Goal: Task Accomplishment & Management: Complete application form

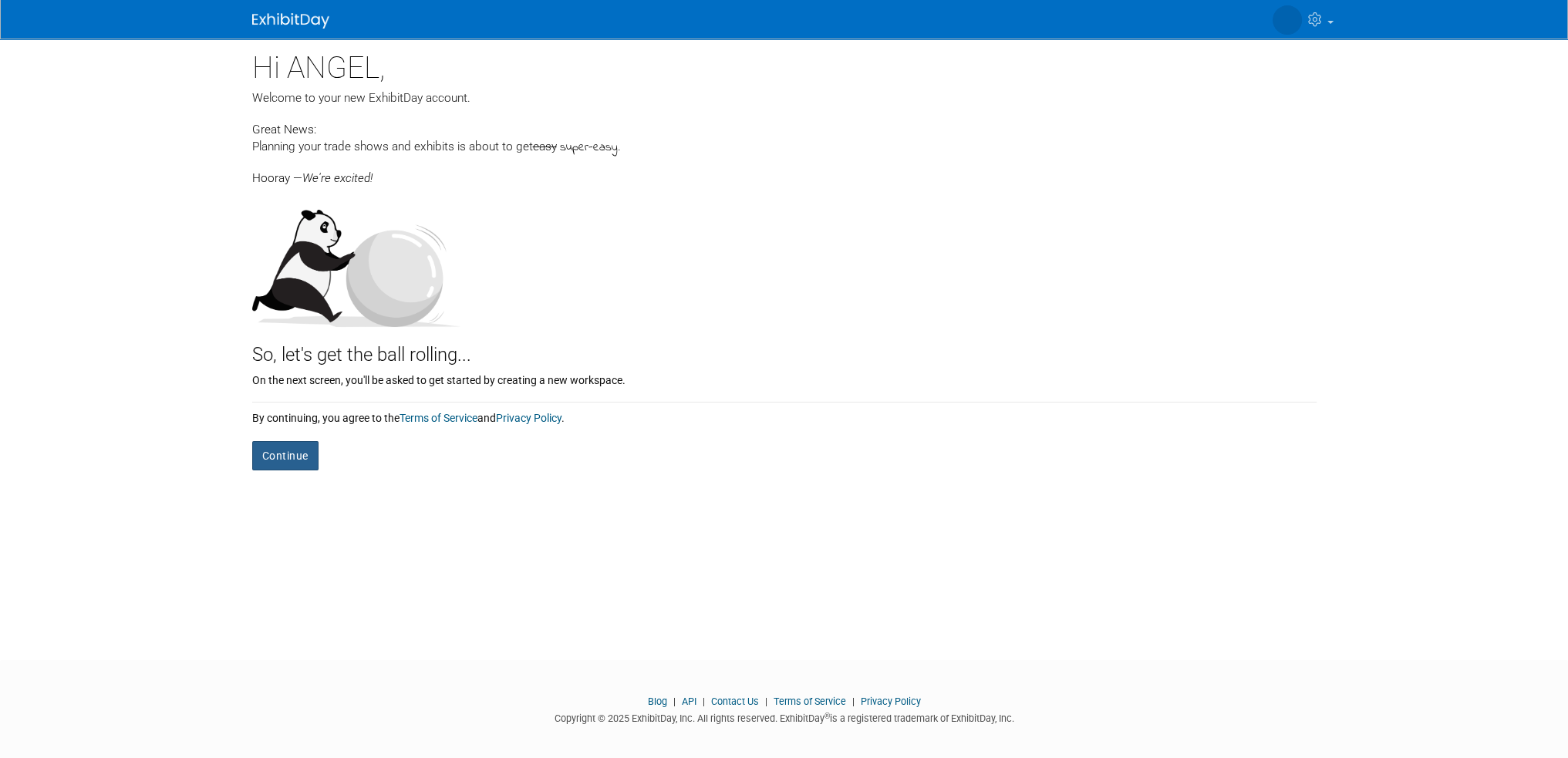
click at [272, 455] on button "Continue" at bounding box center [285, 455] width 67 height 30
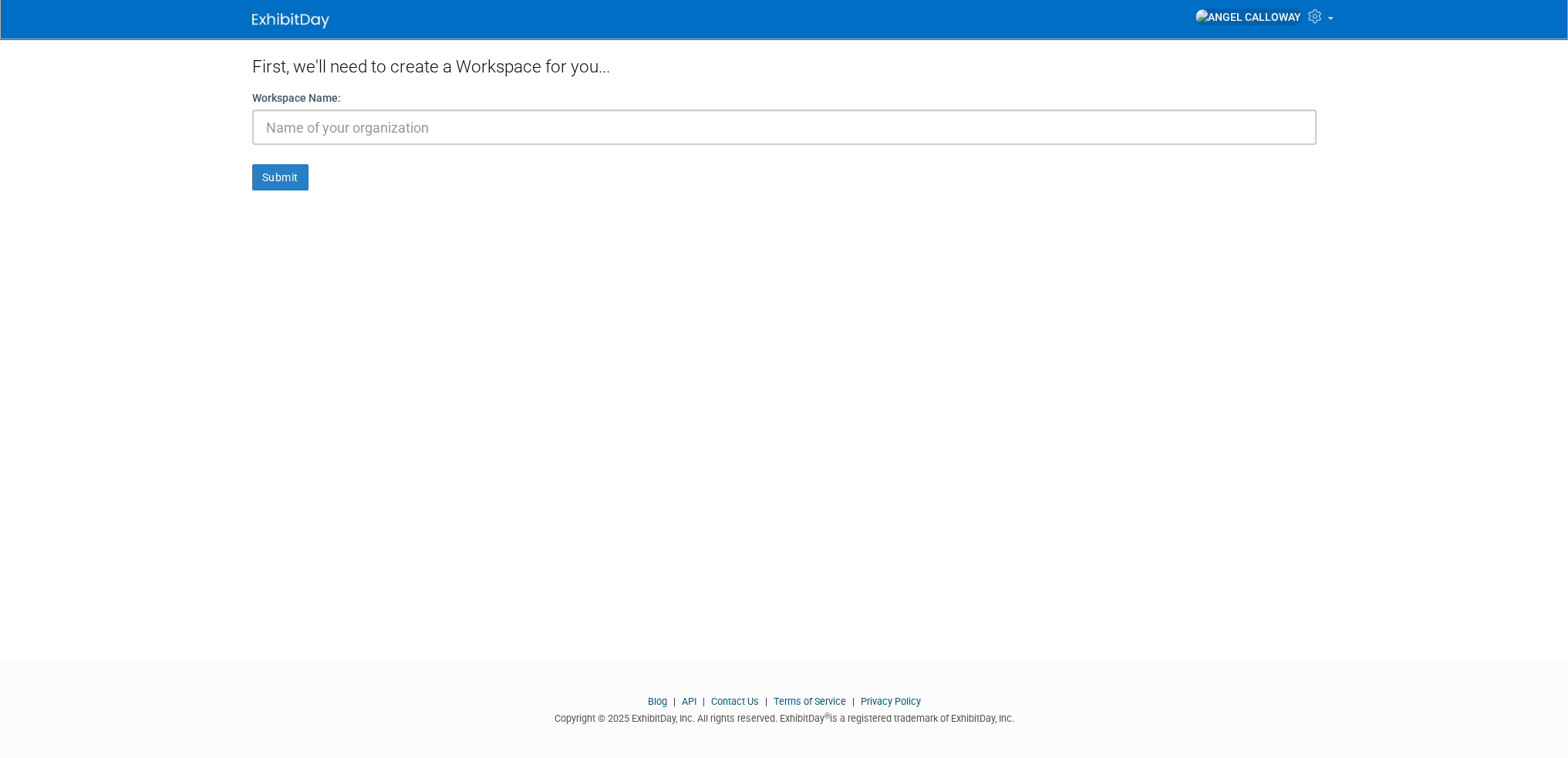
click at [402, 127] on input "text" at bounding box center [785, 127] width 1065 height 35
type input "TEST"
click at [299, 177] on button "Submit" at bounding box center [281, 178] width 56 height 26
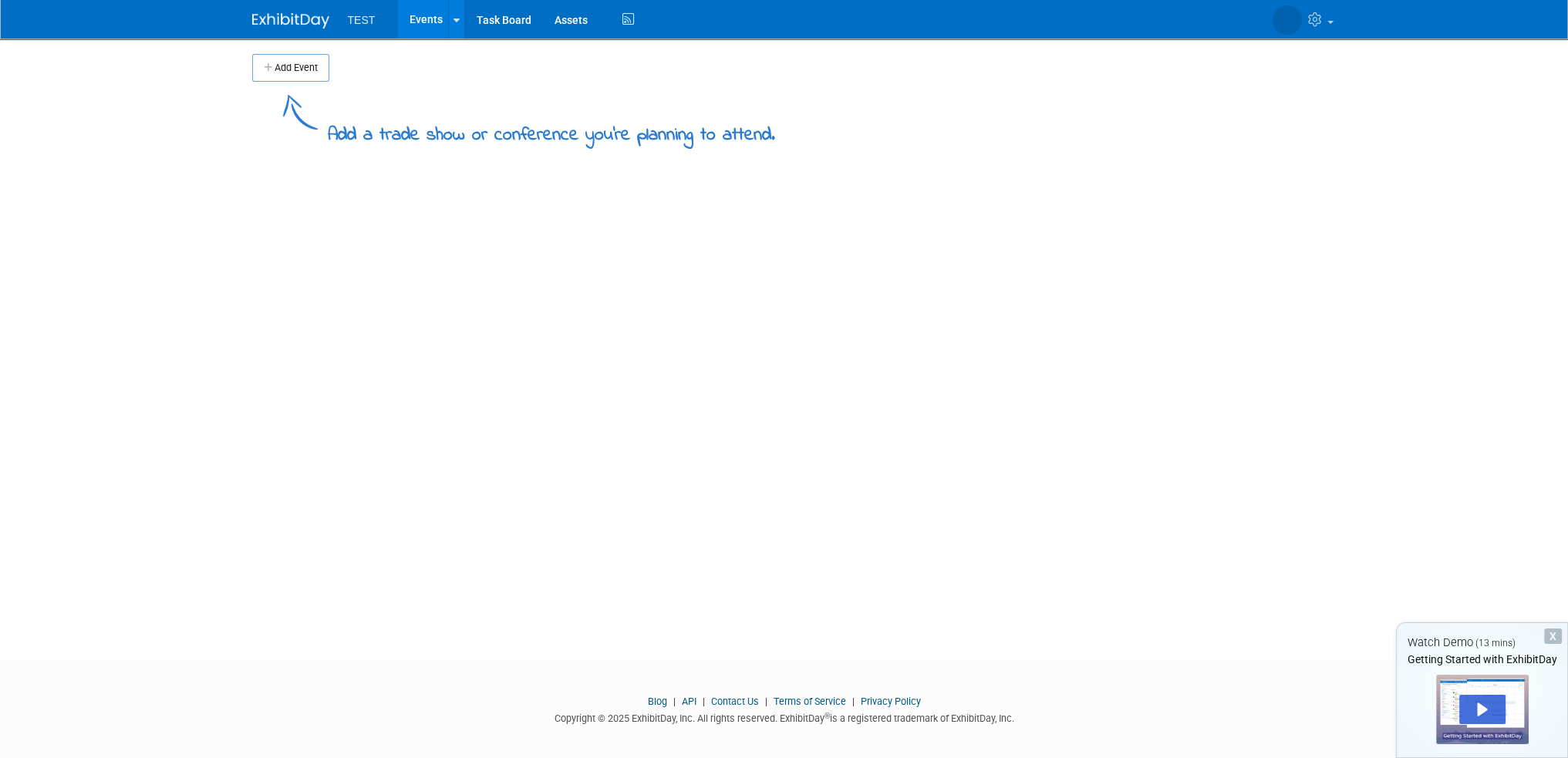
click at [295, 68] on button "Add Event" at bounding box center [291, 68] width 77 height 28
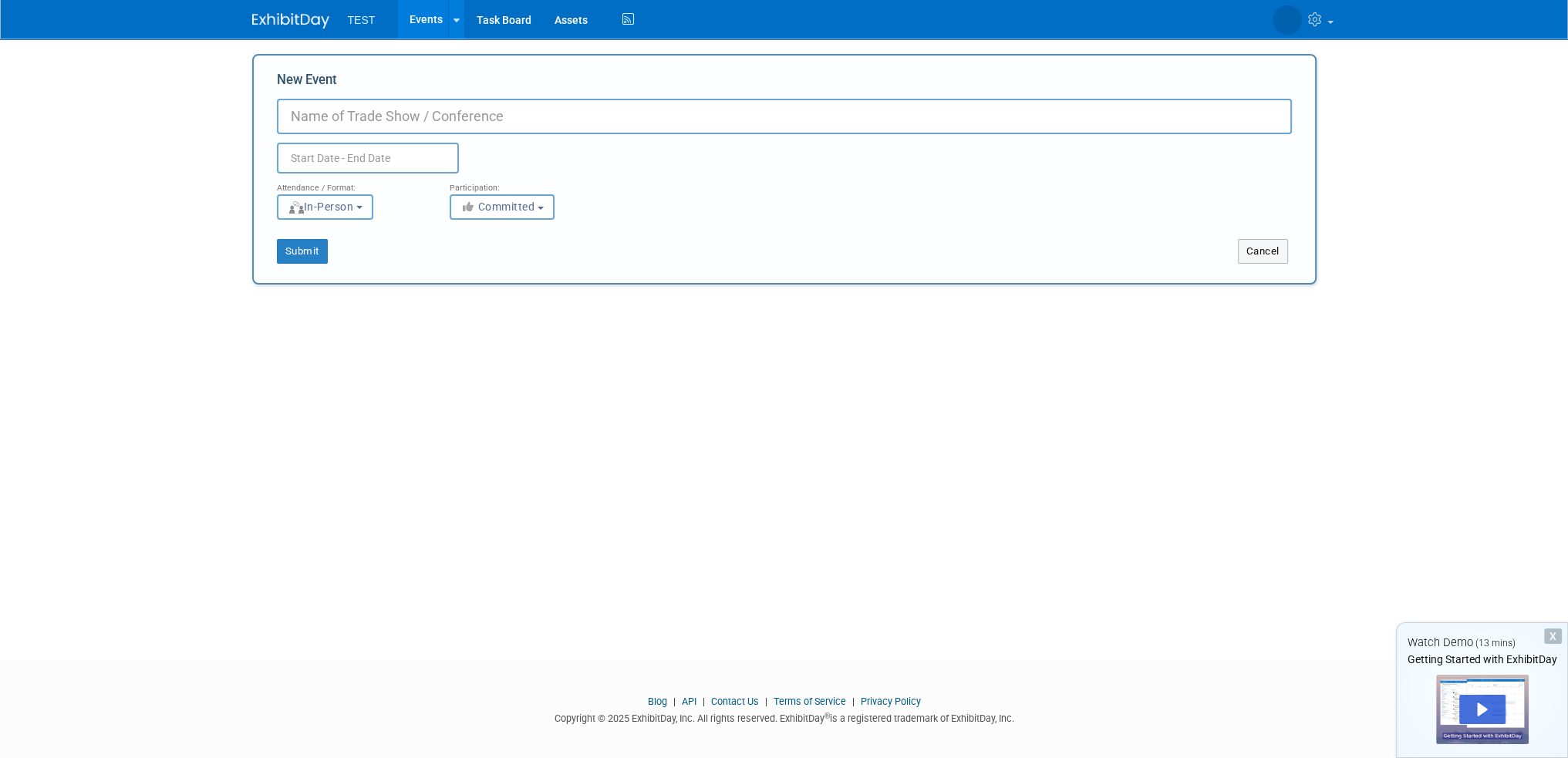
click at [354, 201] on span "In-Person" at bounding box center [321, 206] width 67 height 12
click at [355, 261] on label "Virtual" at bounding box center [330, 266] width 90 height 21
click at [291, 261] on input "Virtual" at bounding box center [286, 266] width 10 height 10
select select "2"
click at [519, 212] on span "Committed" at bounding box center [498, 206] width 75 height 12
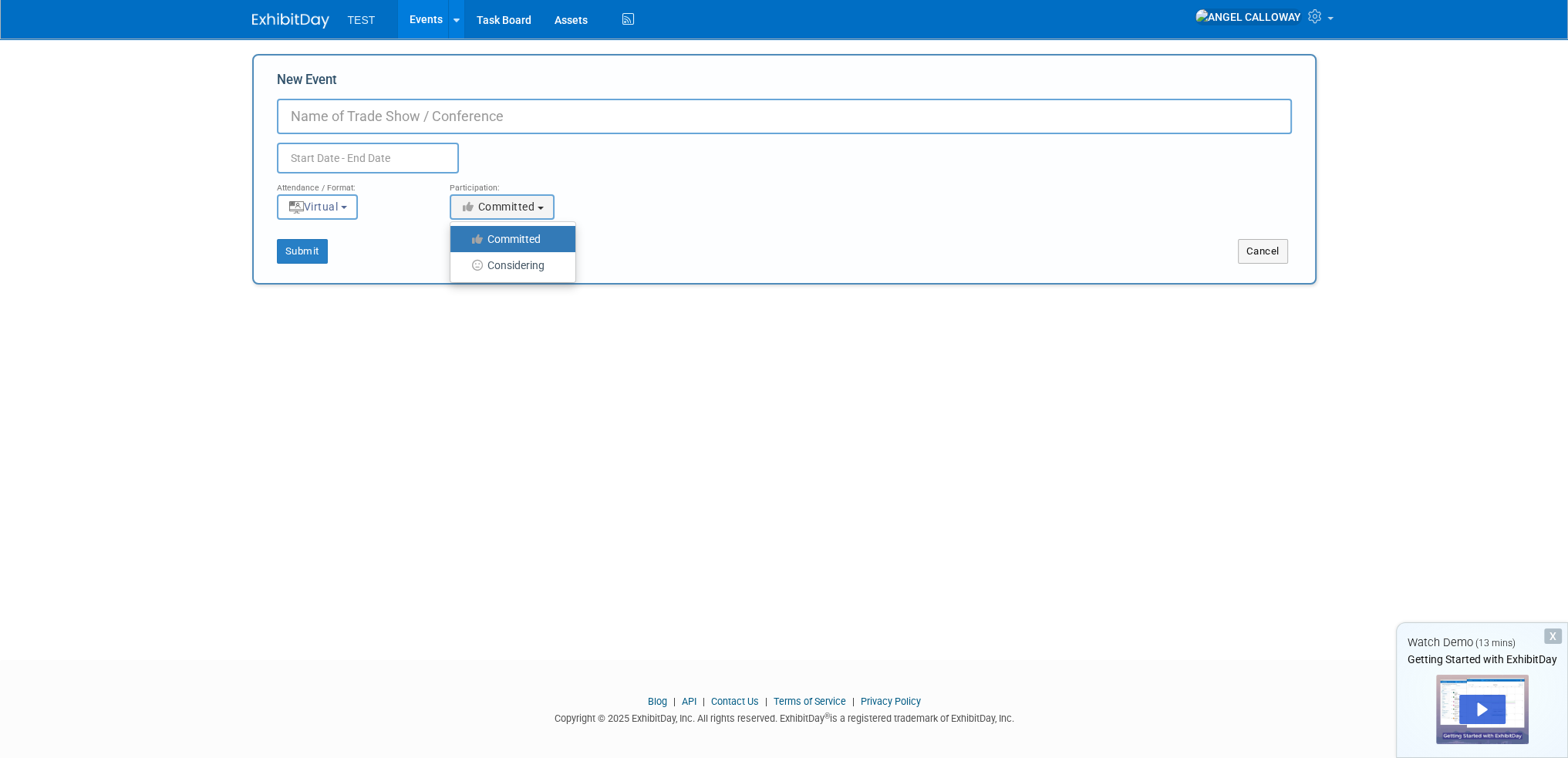
click at [715, 187] on div "Attendance / Format: <img src="https://www.exhibitday.com/Images/Format-InPerso…" at bounding box center [785, 196] width 1038 height 46
click at [379, 158] on input "text" at bounding box center [368, 158] width 182 height 31
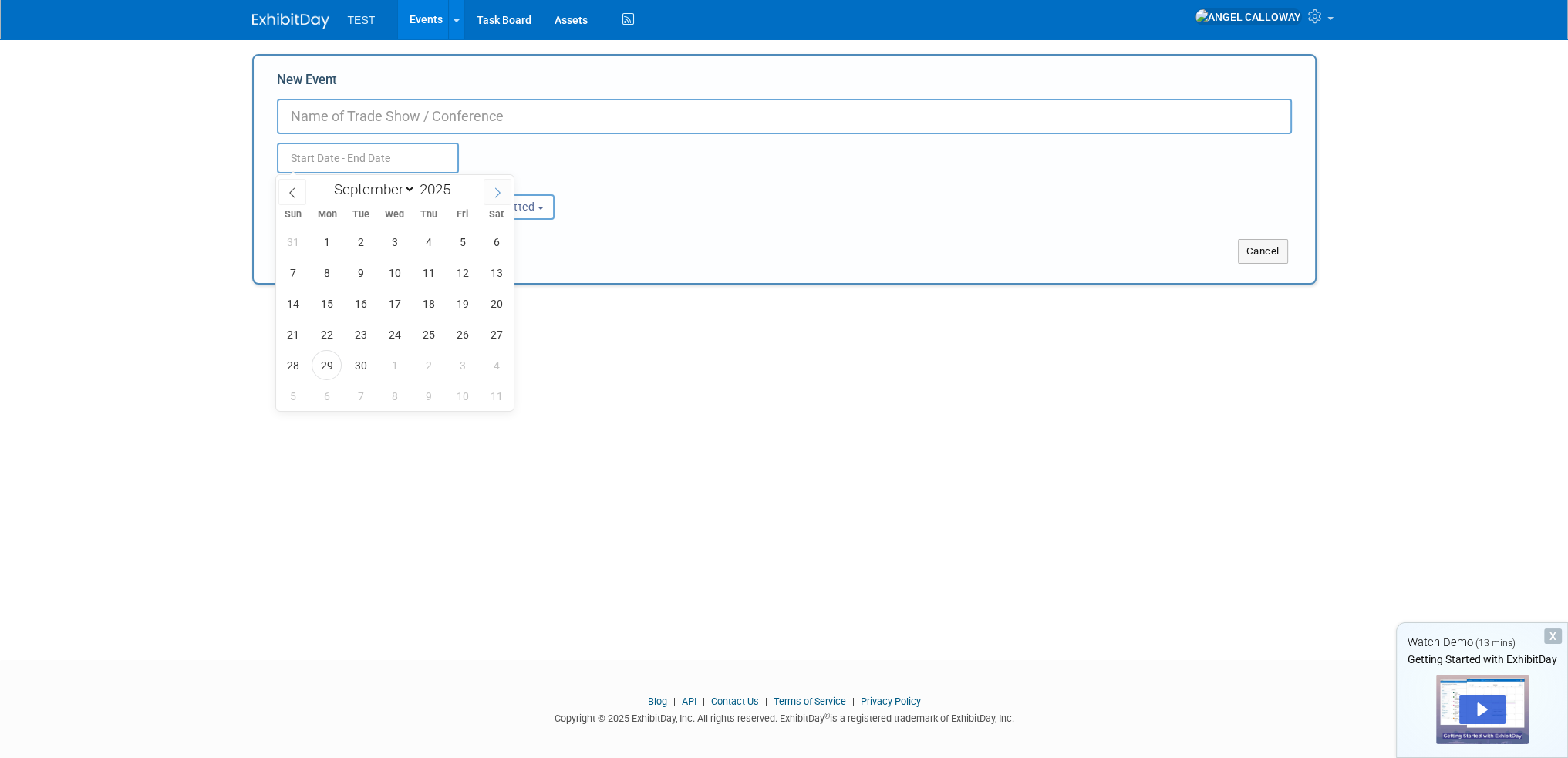
click at [498, 200] on span at bounding box center [498, 192] width 28 height 26
select select "9"
click at [318, 280] on span "6" at bounding box center [327, 272] width 30 height 30
click at [457, 276] on span "10" at bounding box center [462, 272] width 30 height 30
type input "[DATE] to [DATE]"
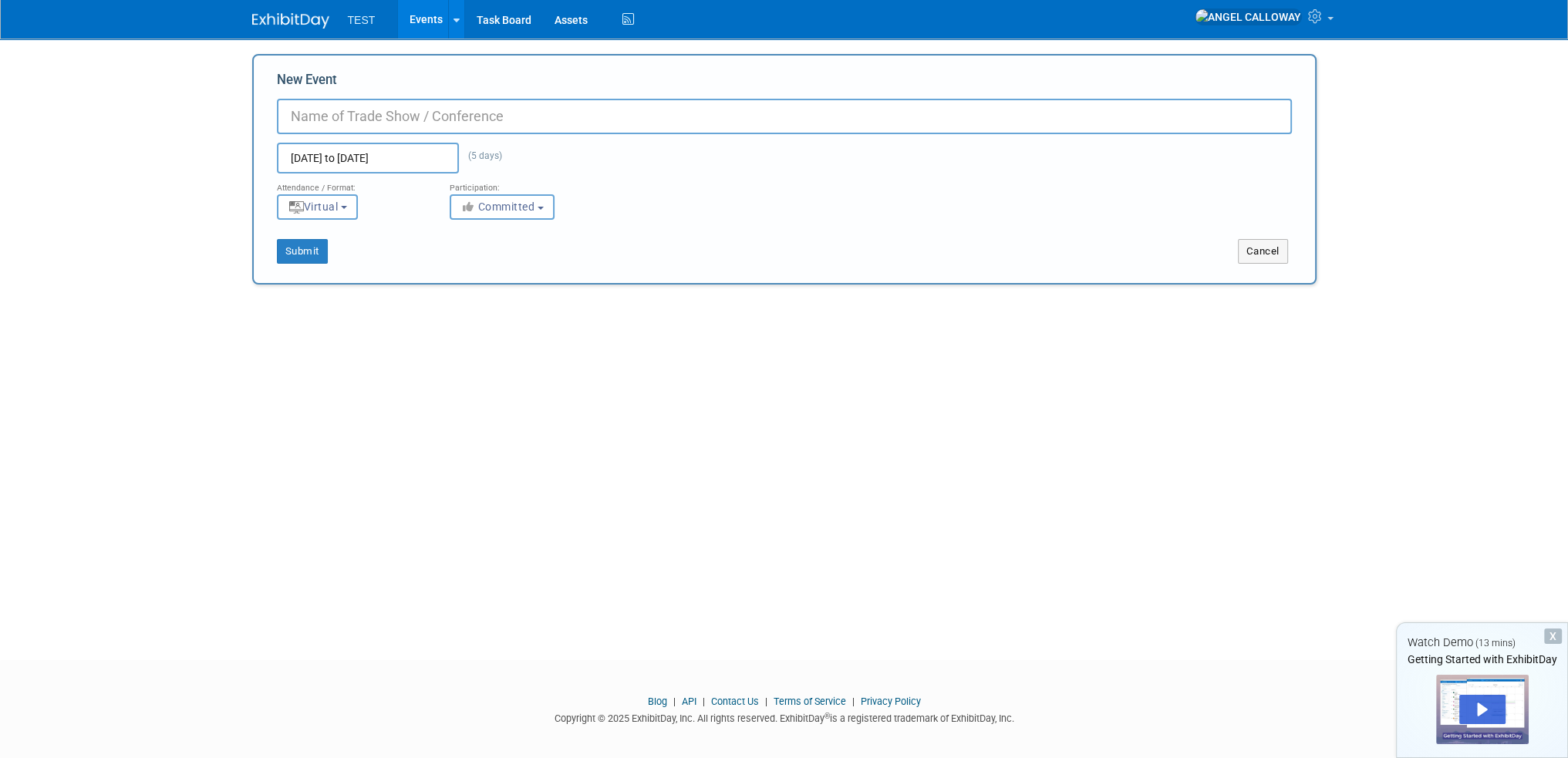
click at [456, 114] on input "New Event" at bounding box center [785, 116] width 1015 height 35
type input "Customer Service Week 2025"
click at [294, 258] on button "Submit" at bounding box center [303, 252] width 51 height 25
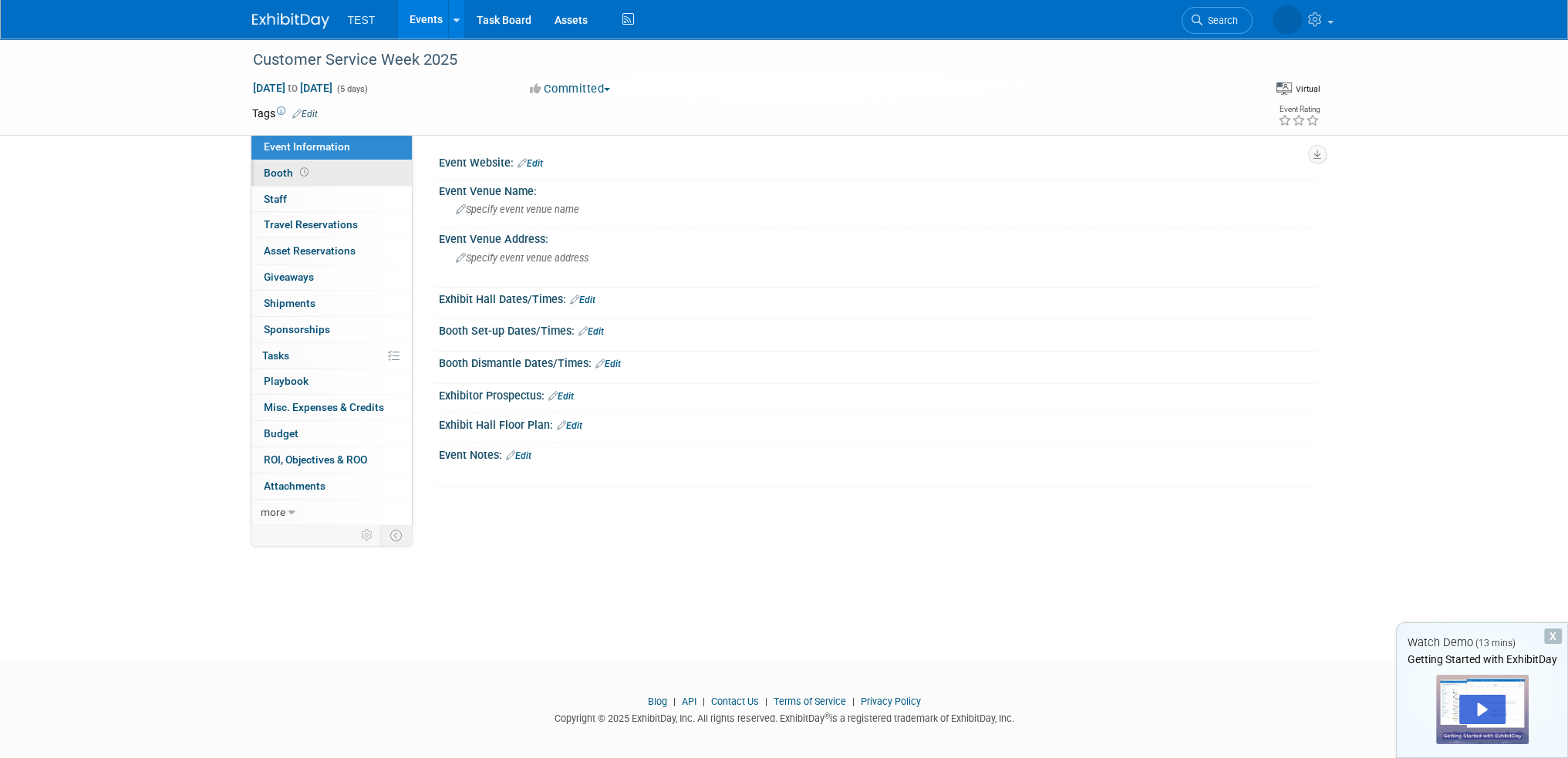
click at [284, 176] on span "Booth" at bounding box center [288, 173] width 48 height 12
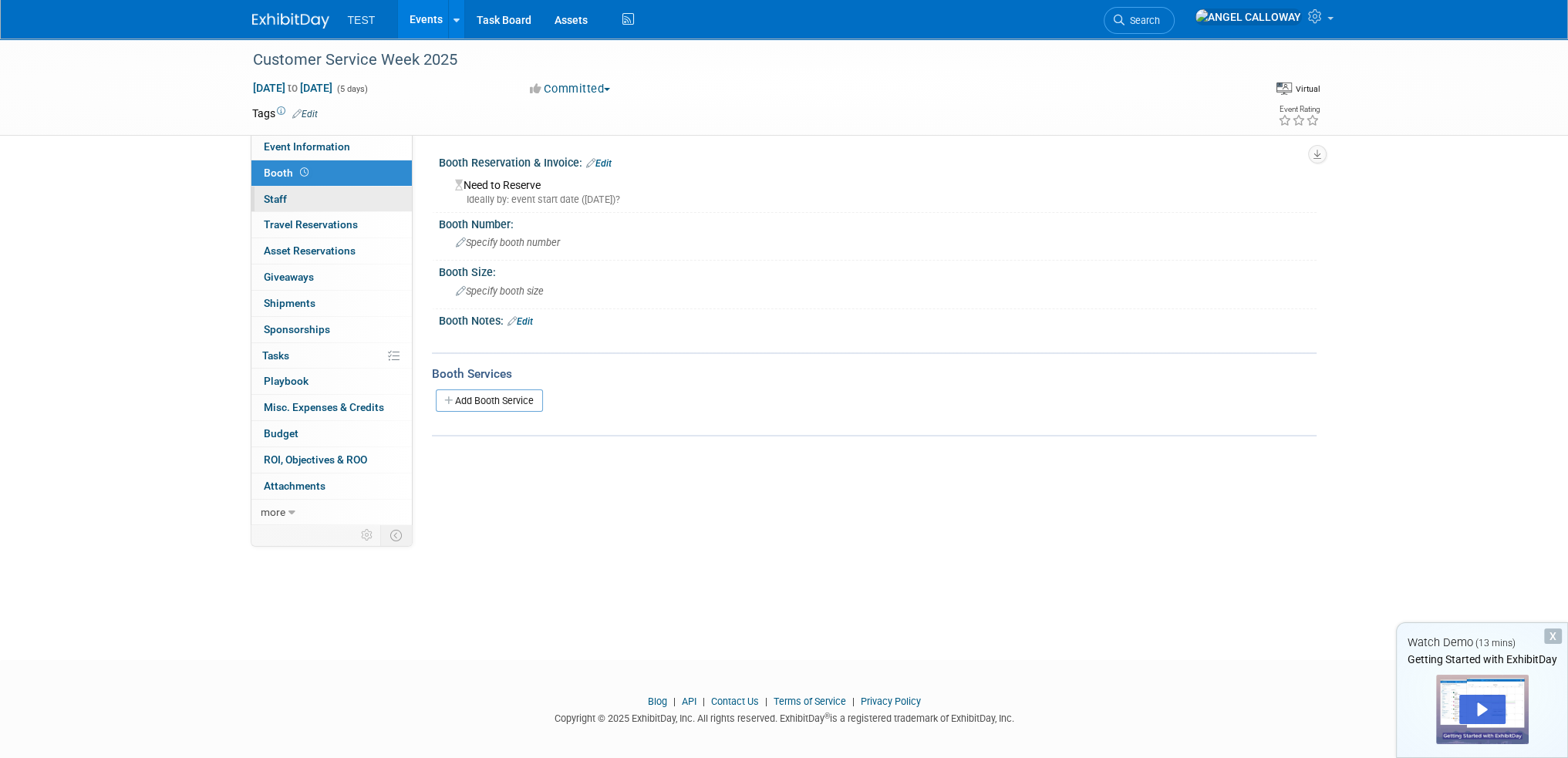
click at [287, 200] on link "0 Staff 0" at bounding box center [332, 199] width 160 height 25
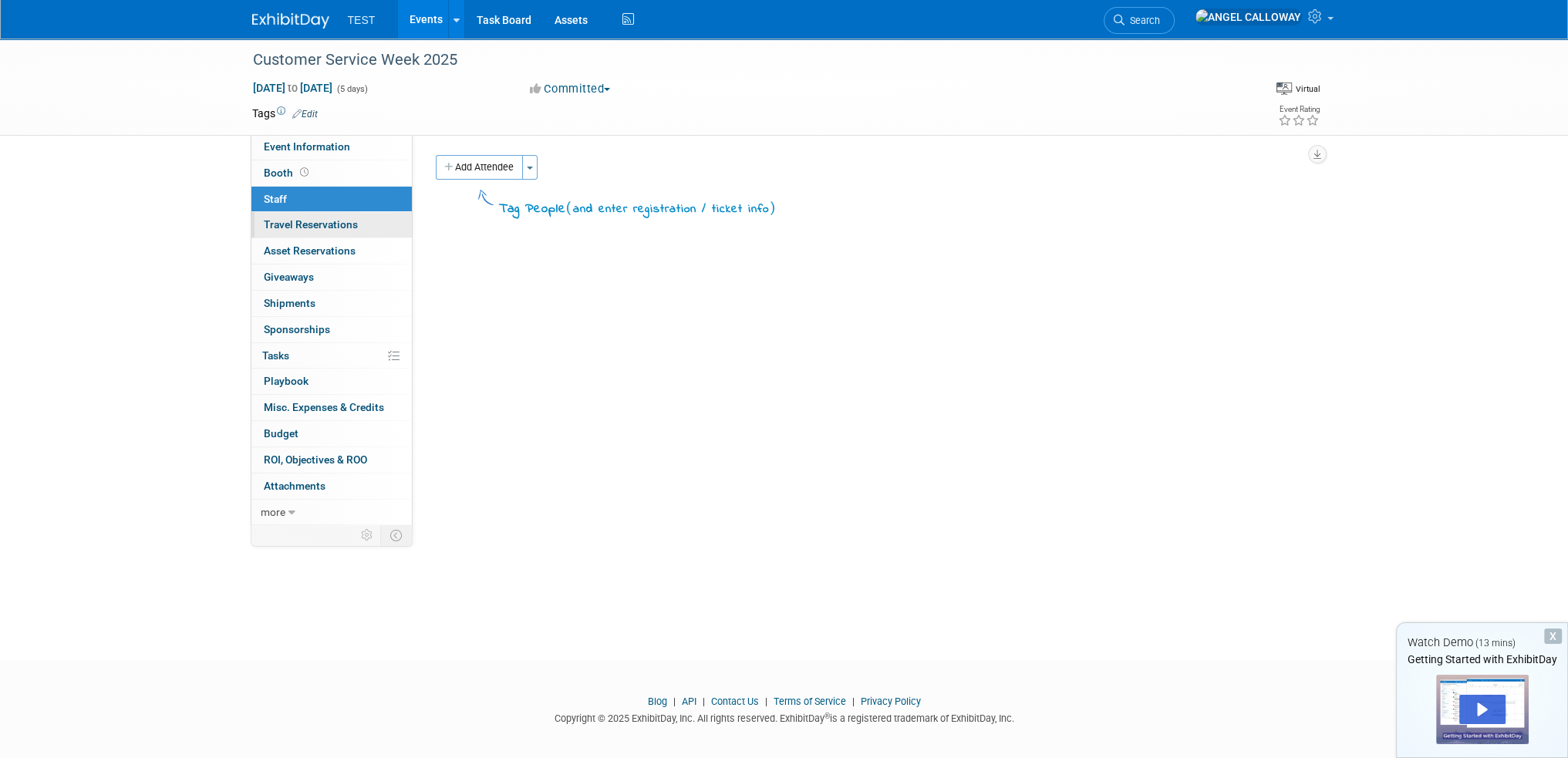
click at [294, 230] on span "Travel Reservations 0" at bounding box center [311, 224] width 94 height 12
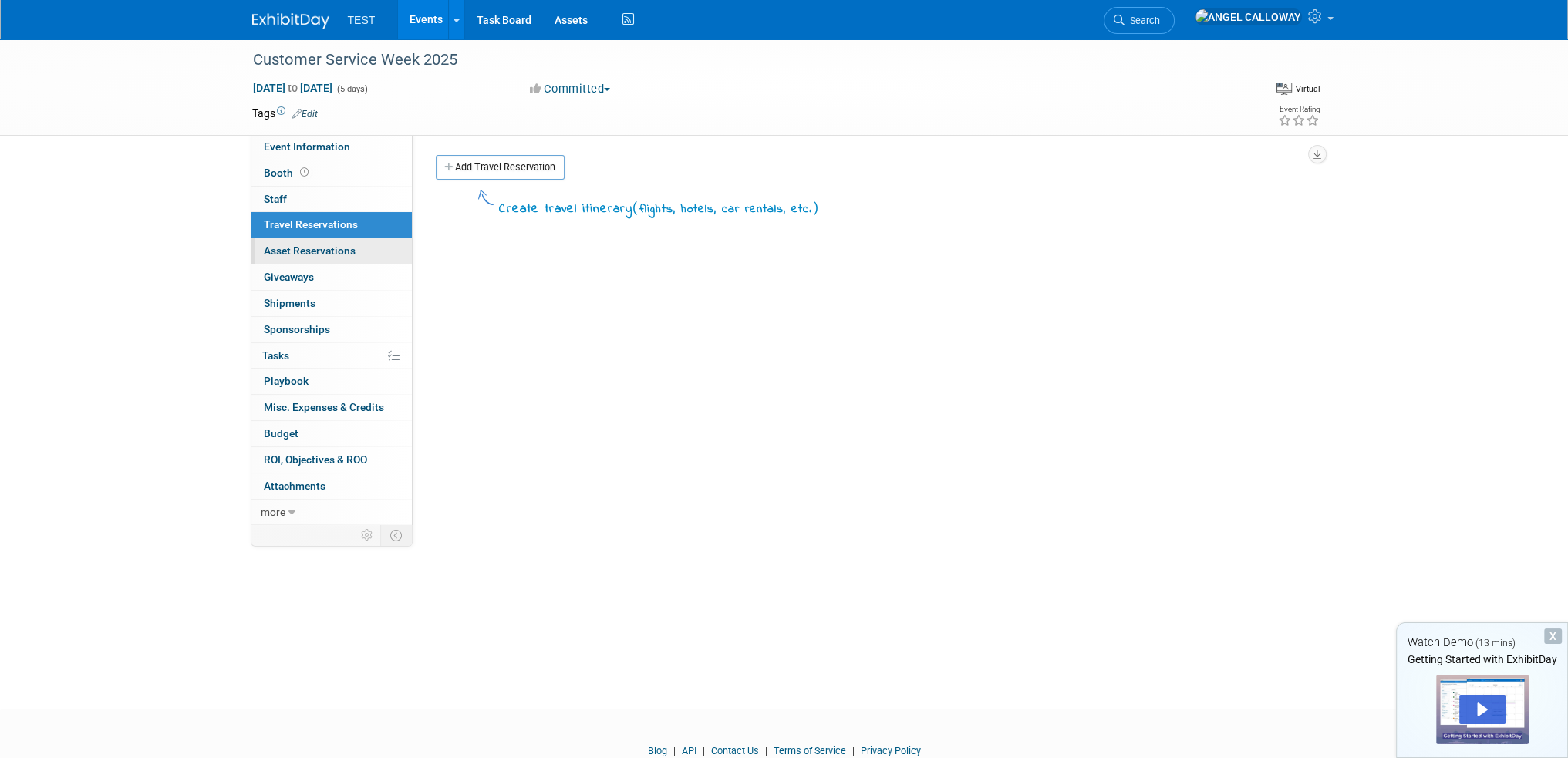
click at [296, 248] on span "Asset Reservations 0" at bounding box center [310, 250] width 92 height 12
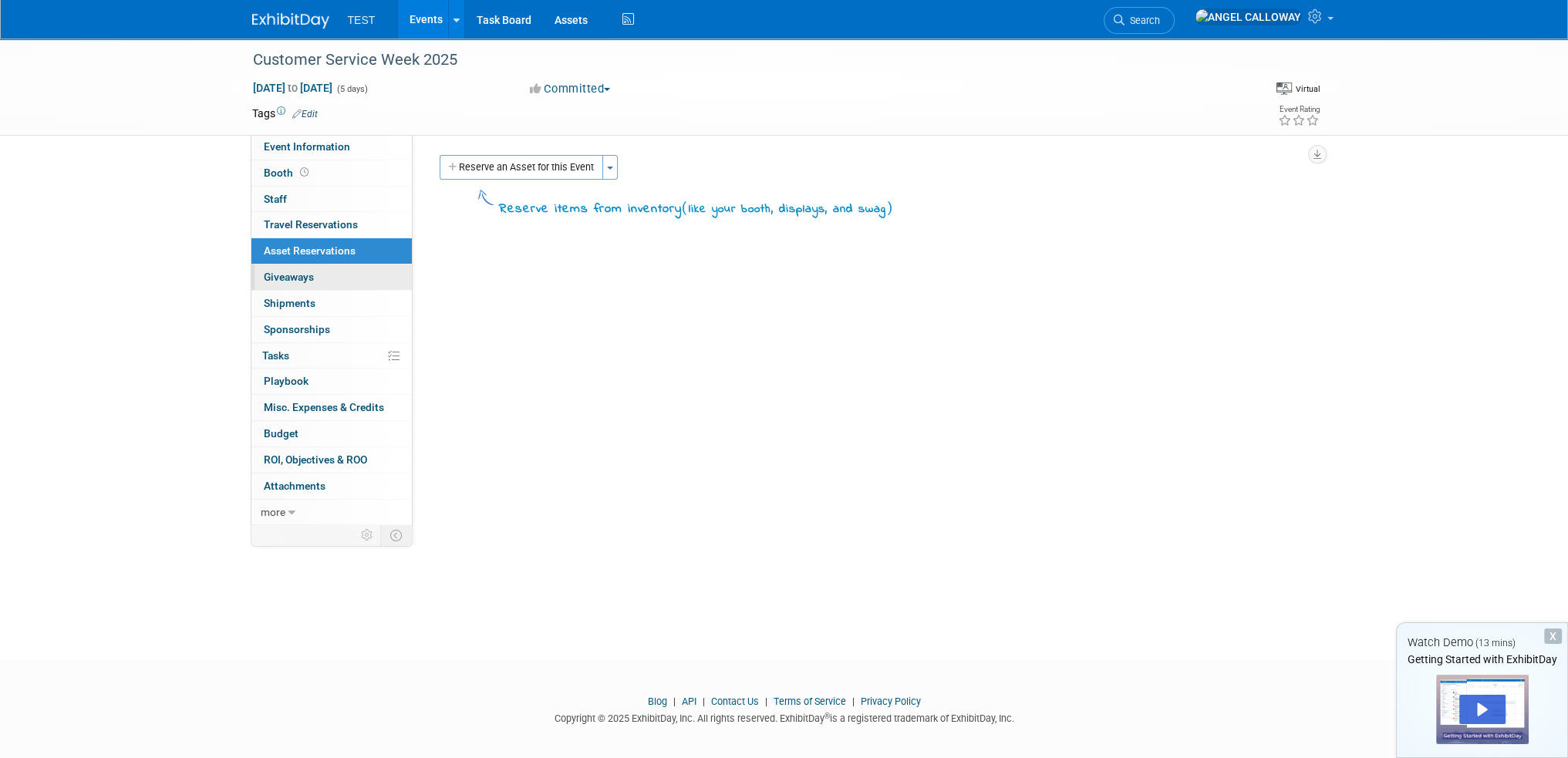
click at [301, 276] on span "Giveaways 0" at bounding box center [289, 276] width 50 height 12
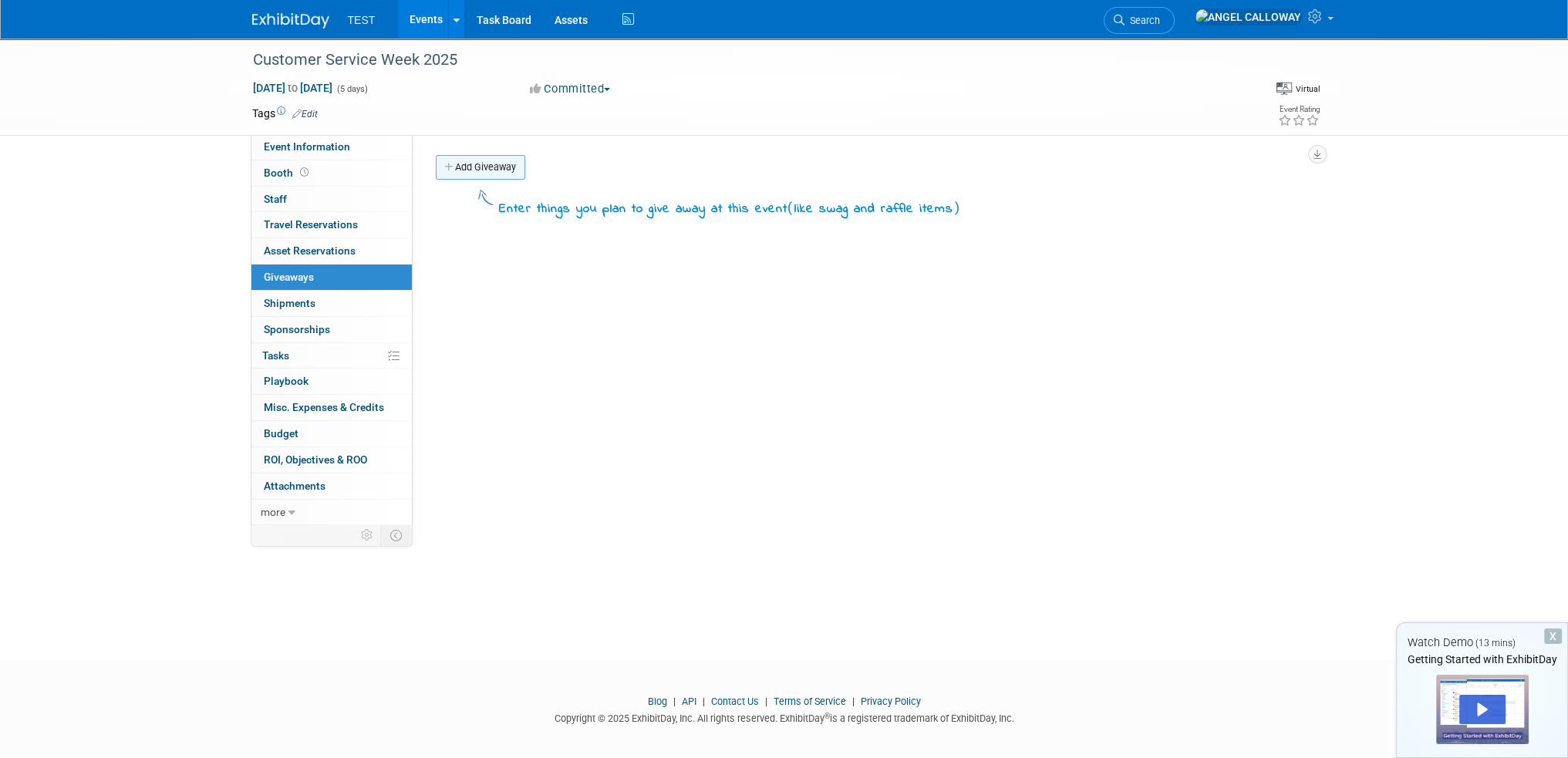
click at [469, 175] on link "Add Giveaway" at bounding box center [480, 167] width 90 height 25
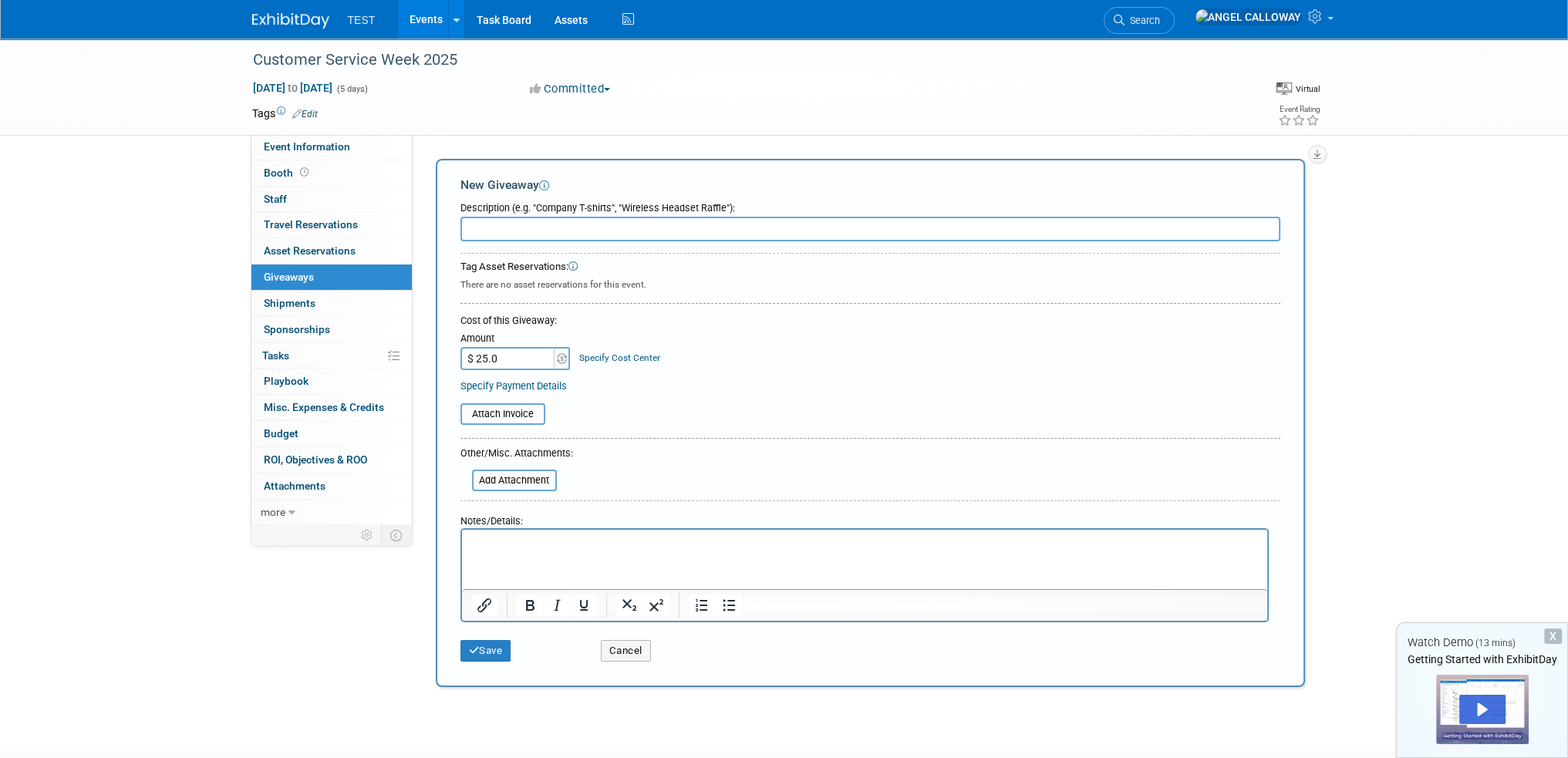
type input "$ 25.00"
click at [776, 367] on div "Cost of this Giveaway: Amount $ 25.00 Specify Cost Center Cost Center -- Not Sp…" at bounding box center [870, 354] width 820 height 81
click at [562, 229] on input "text" at bounding box center [870, 229] width 820 height 25
type input "Gift Card"
click at [477, 652] on icon "submit" at bounding box center [474, 650] width 11 height 10
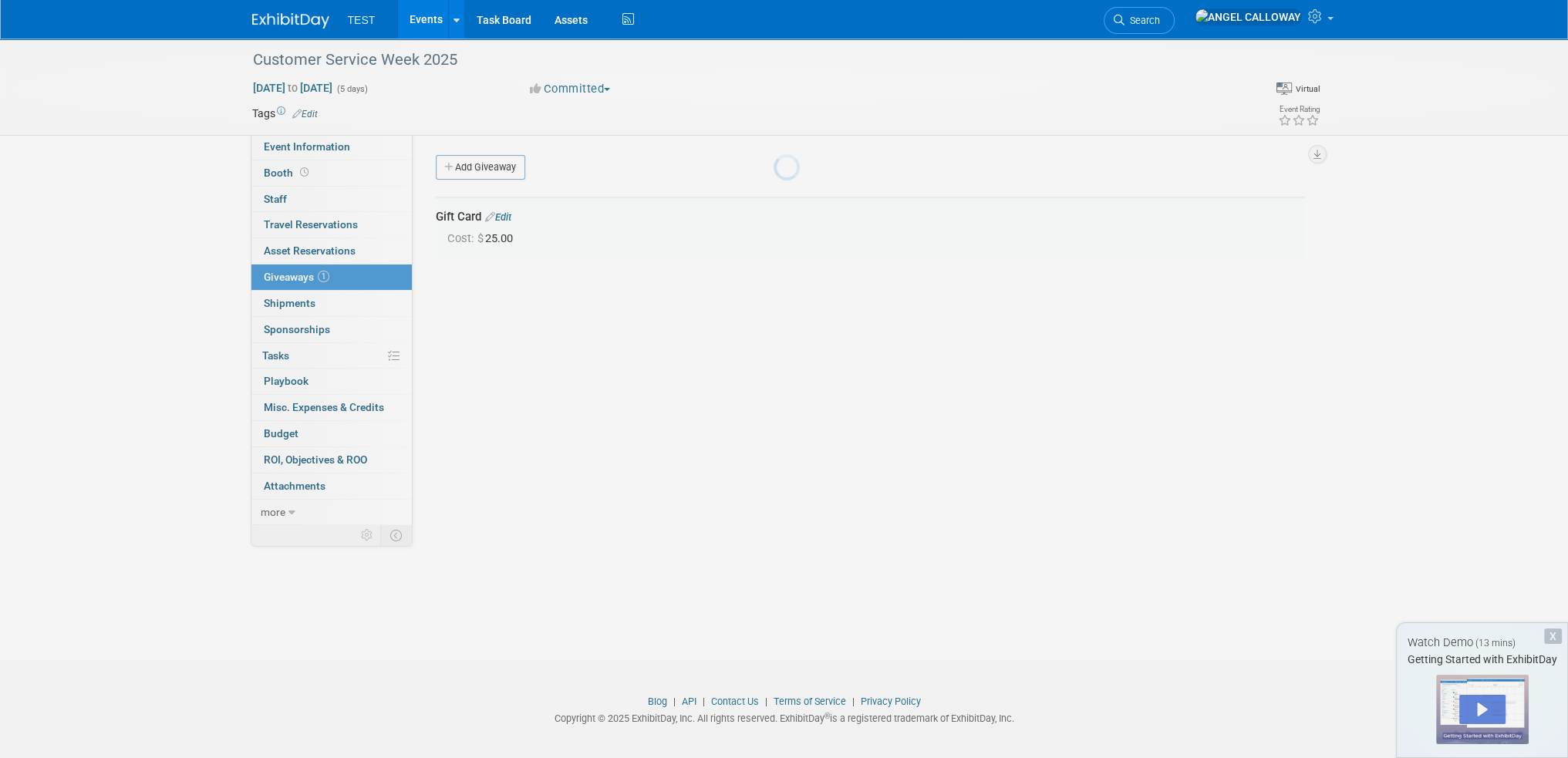
scroll to position [9, 0]
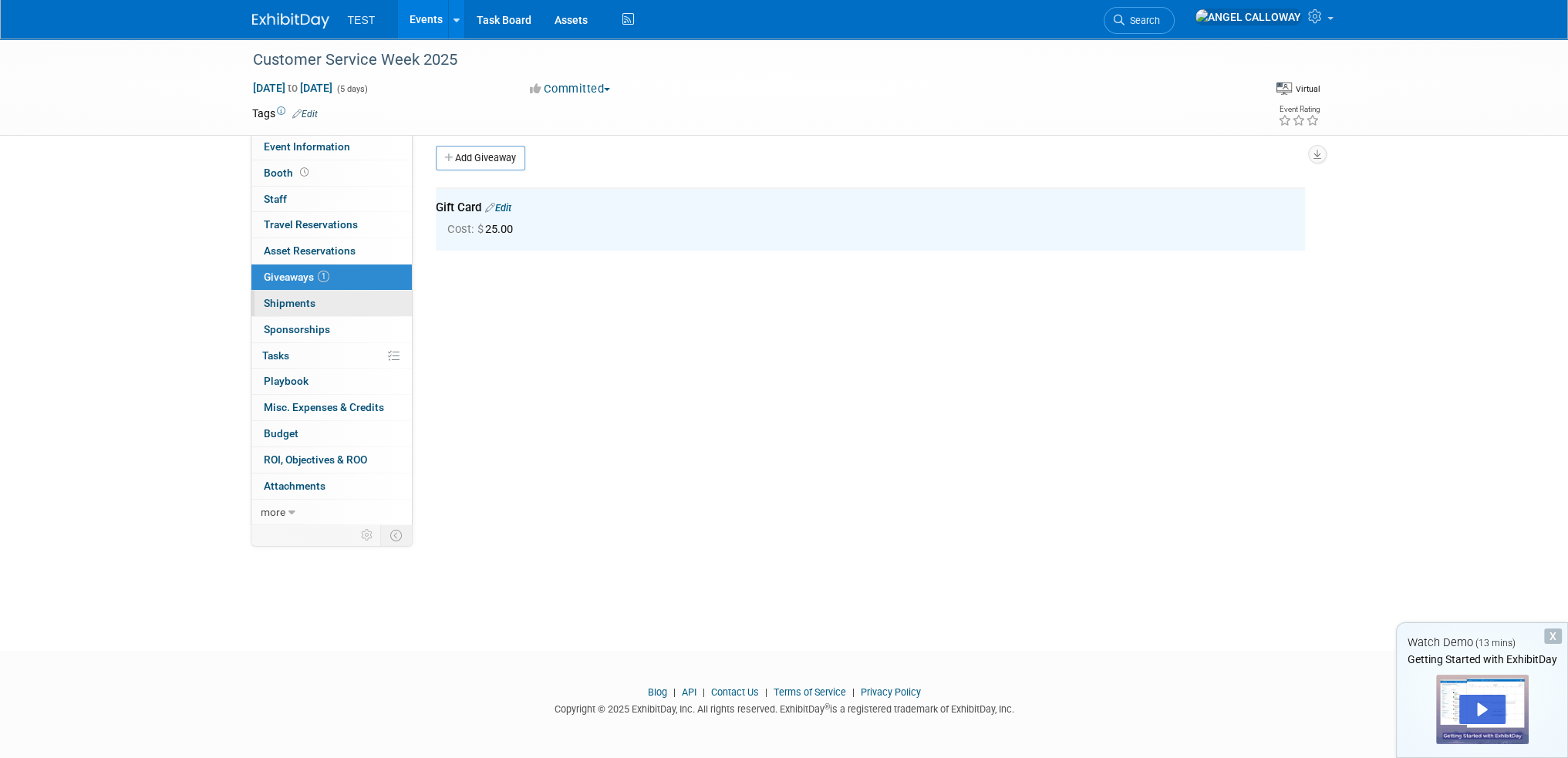
click at [300, 308] on span "Shipments 0" at bounding box center [290, 303] width 52 height 12
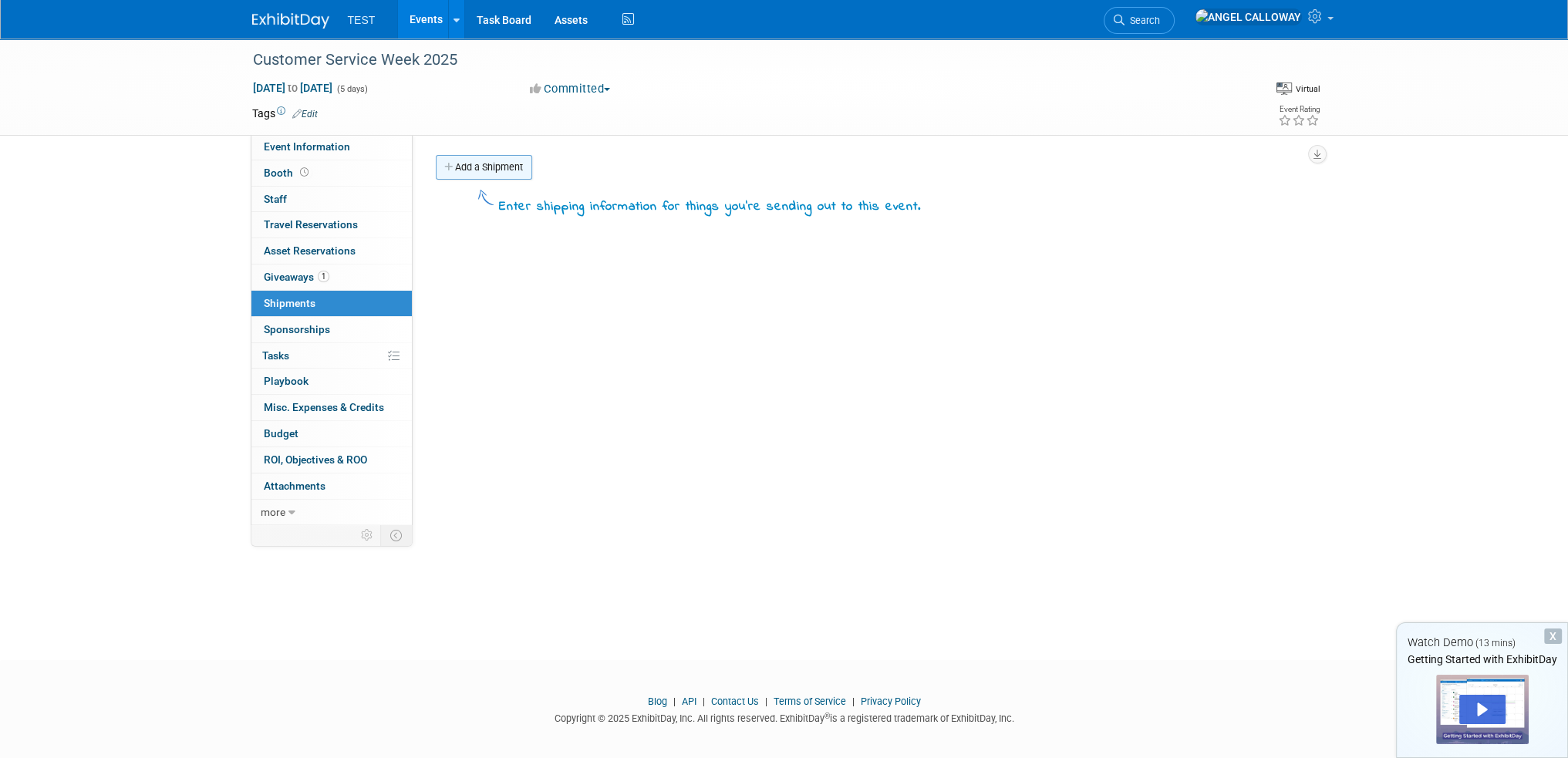
click at [489, 164] on link "Add a Shipment" at bounding box center [484, 167] width 96 height 25
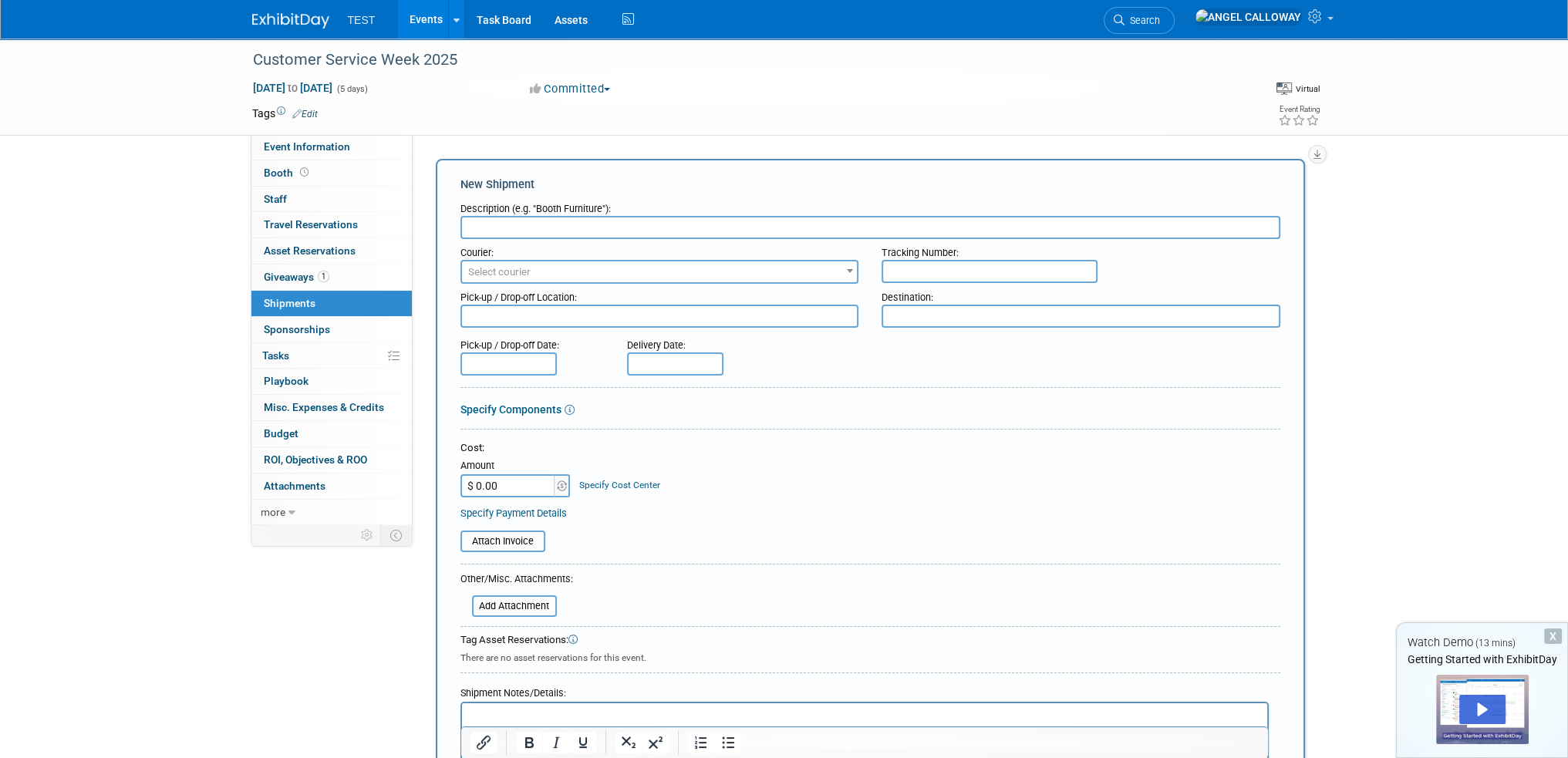
click at [296, 323] on span "Sponsorships 0" at bounding box center [297, 329] width 67 height 12
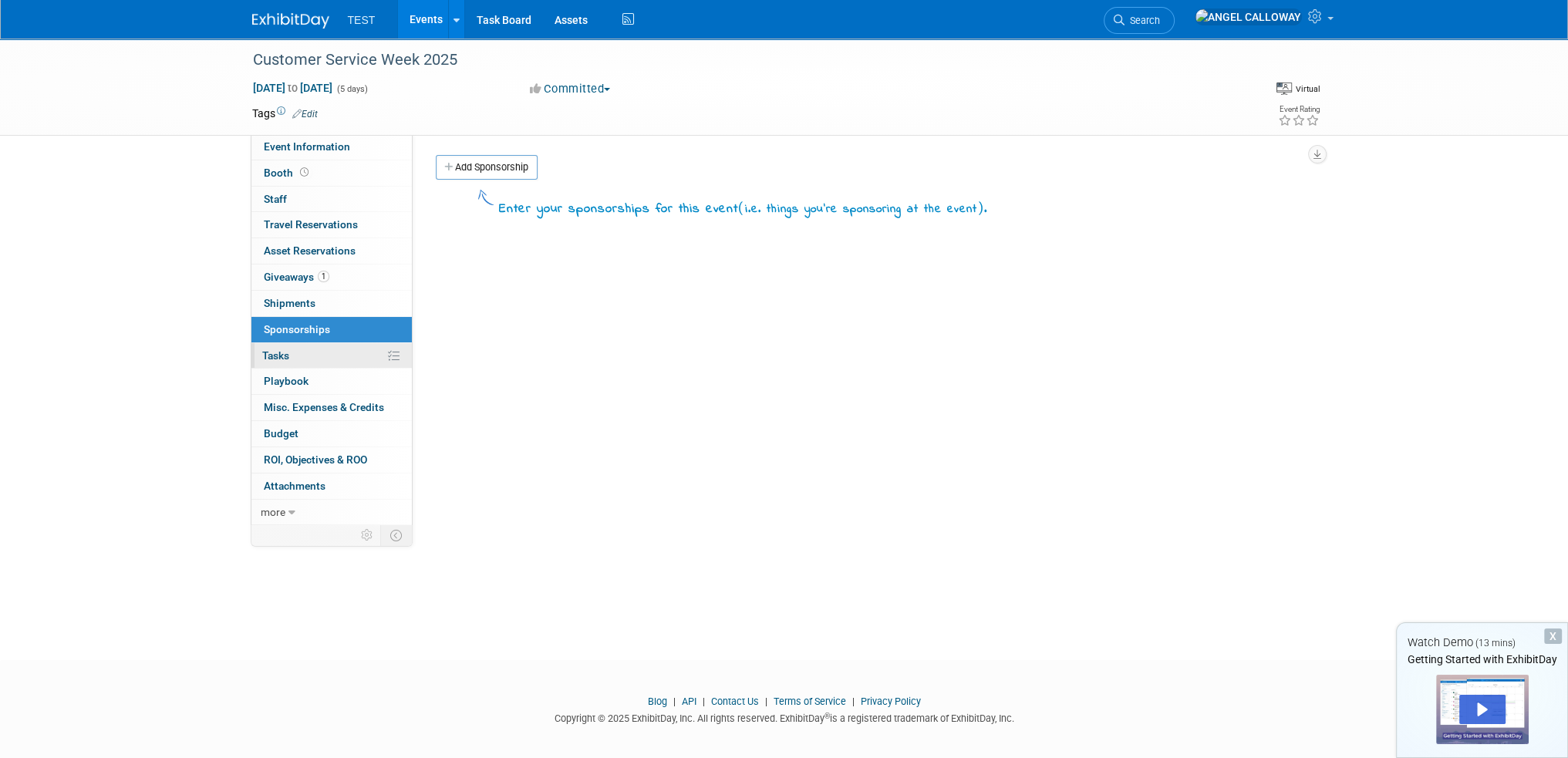
click at [296, 359] on link "0% Tasks 0%" at bounding box center [332, 355] width 160 height 25
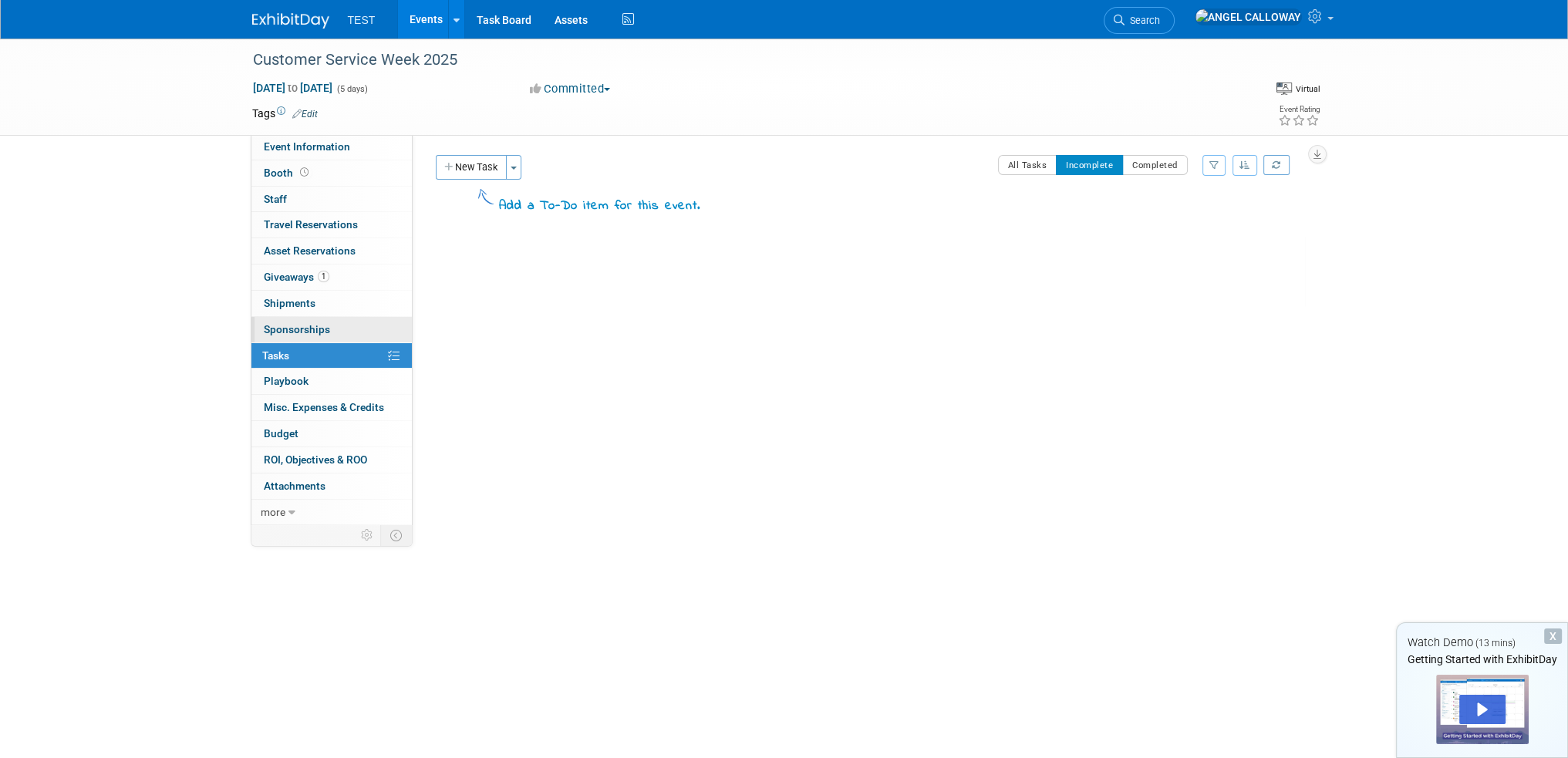
click at [295, 338] on link "0 Sponsorships 0" at bounding box center [332, 329] width 160 height 25
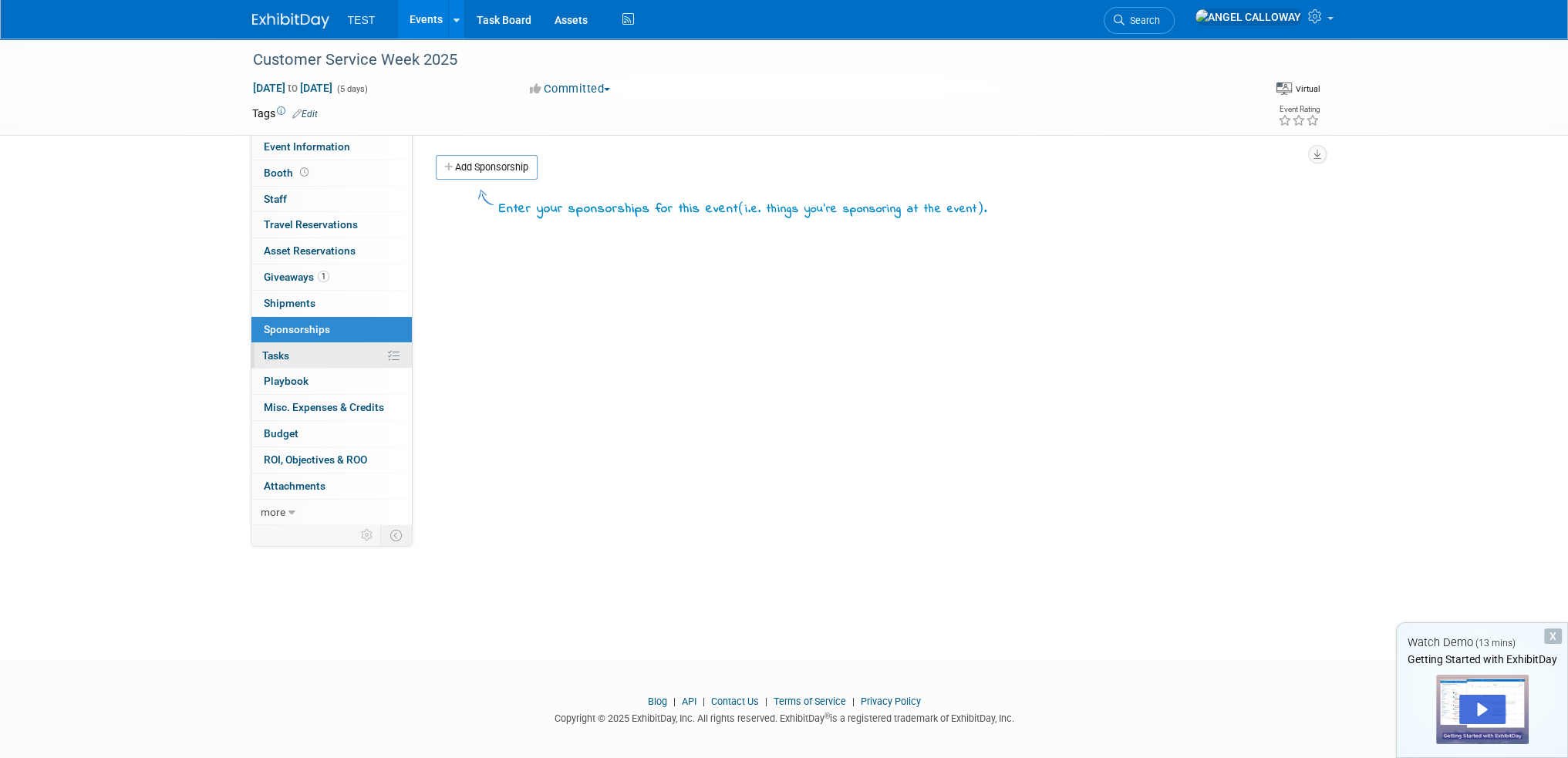
click at [285, 363] on link "0% Tasks 0%" at bounding box center [332, 355] width 160 height 25
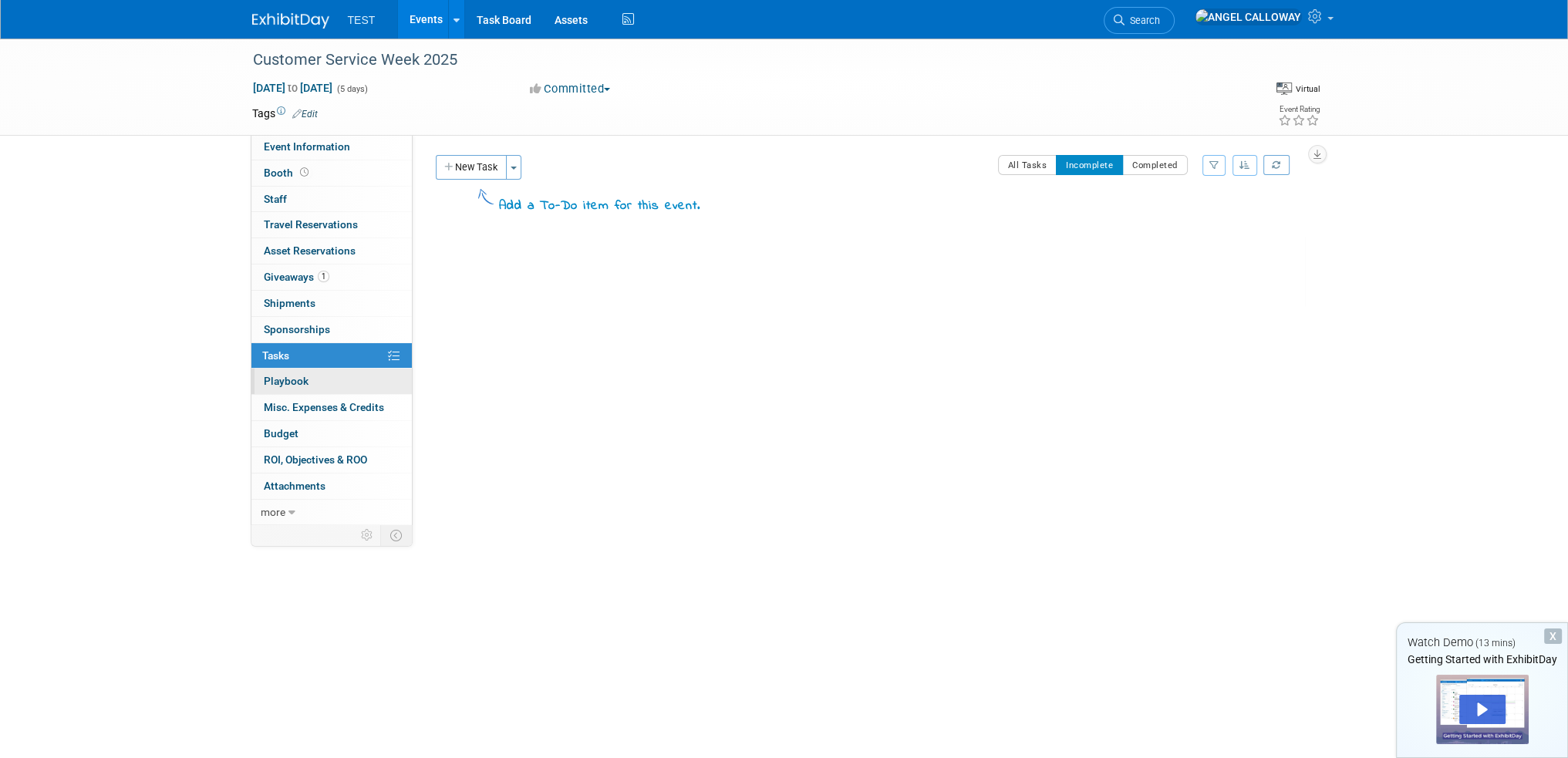
click at [292, 377] on span "Playbook 0" at bounding box center [286, 381] width 44 height 12
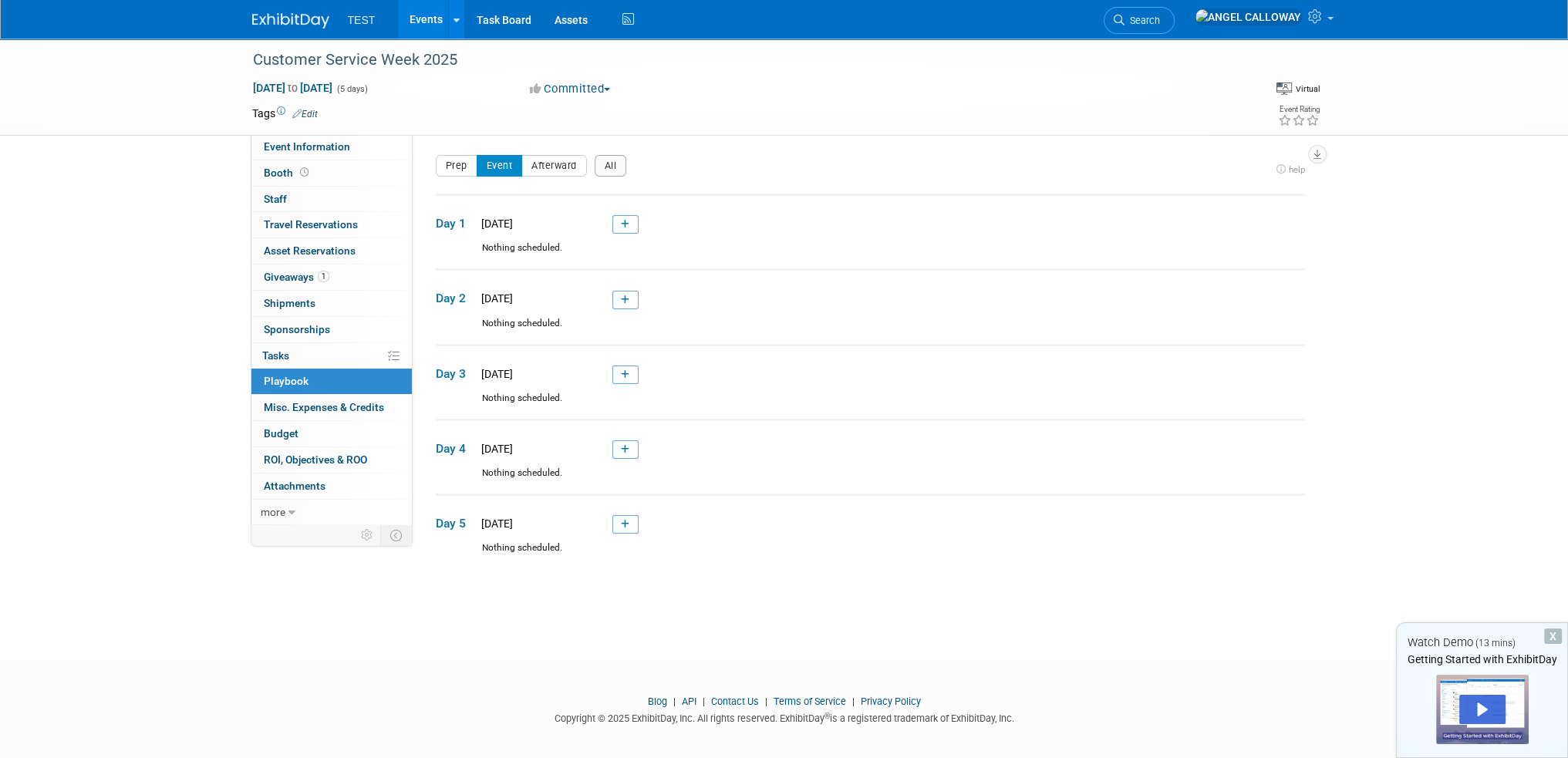
click at [627, 302] on link at bounding box center [625, 299] width 26 height 19
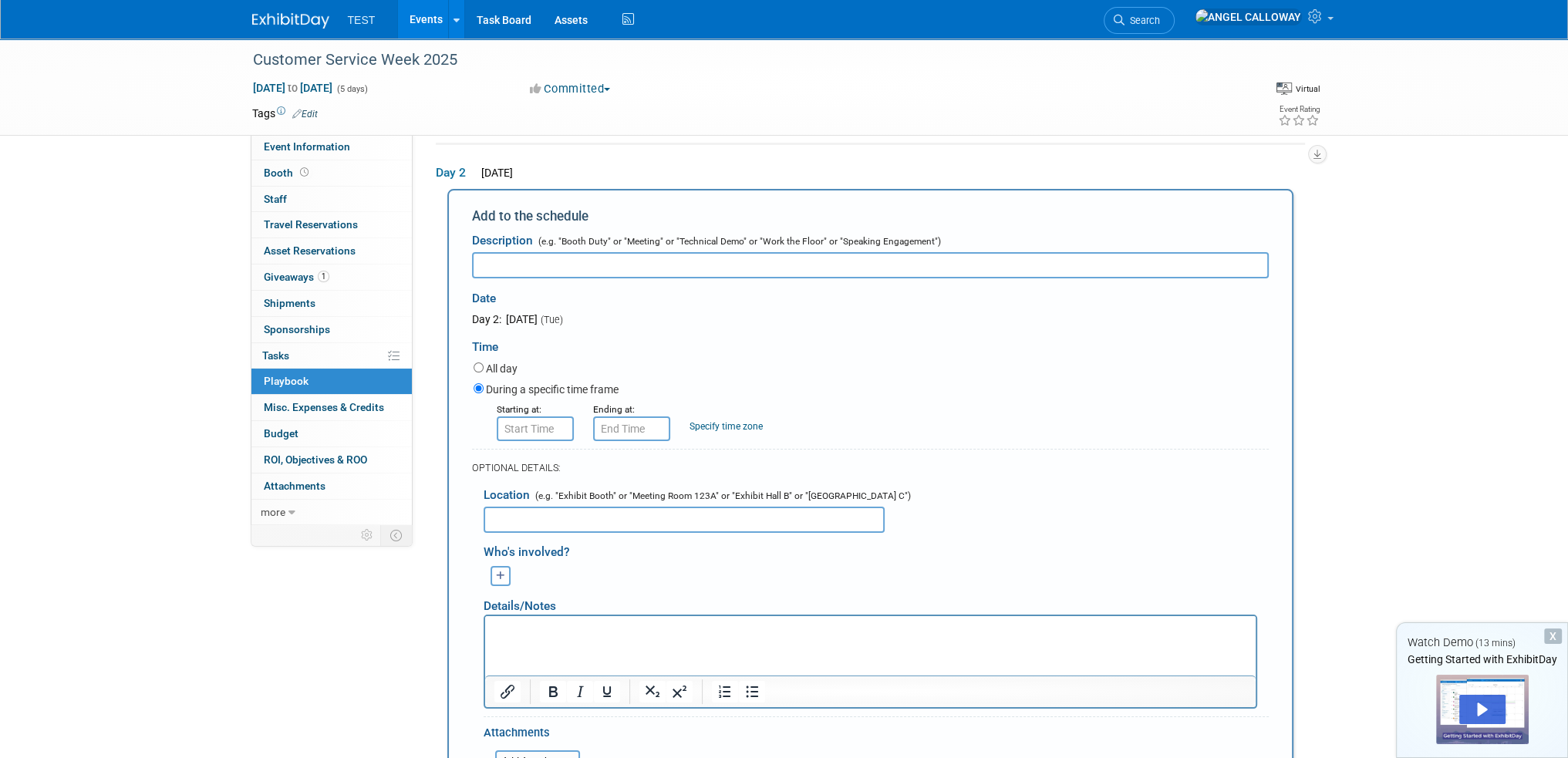
click at [583, 261] on input "text" at bounding box center [870, 266] width 797 height 26
type input "Game Night"
click at [531, 427] on input "8:00 AM" at bounding box center [536, 428] width 77 height 25
click at [522, 461] on span at bounding box center [532, 465] width 27 height 27
click at [522, 460] on span at bounding box center [532, 465] width 27 height 27
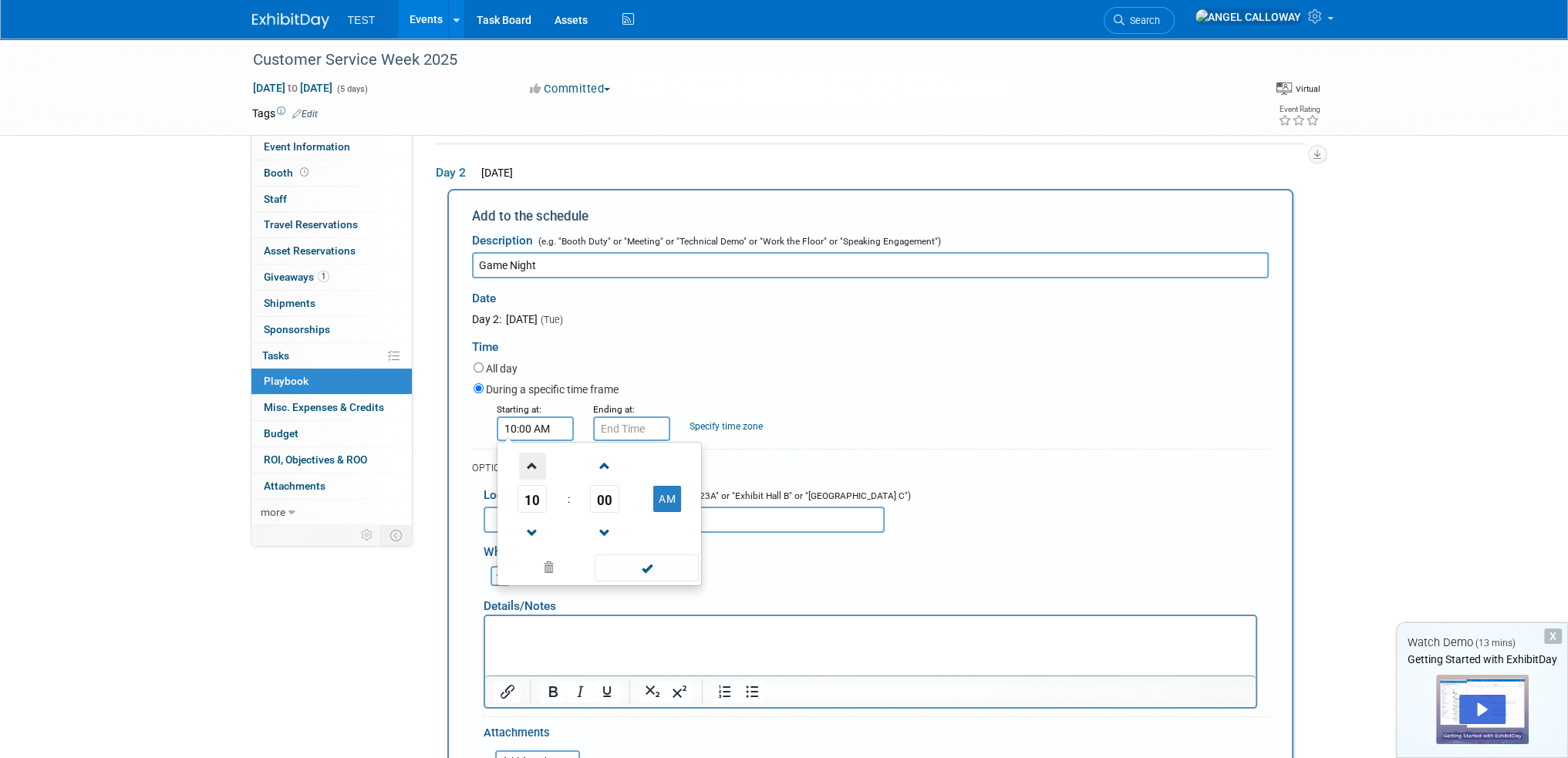
click at [522, 460] on span at bounding box center [532, 465] width 27 height 27
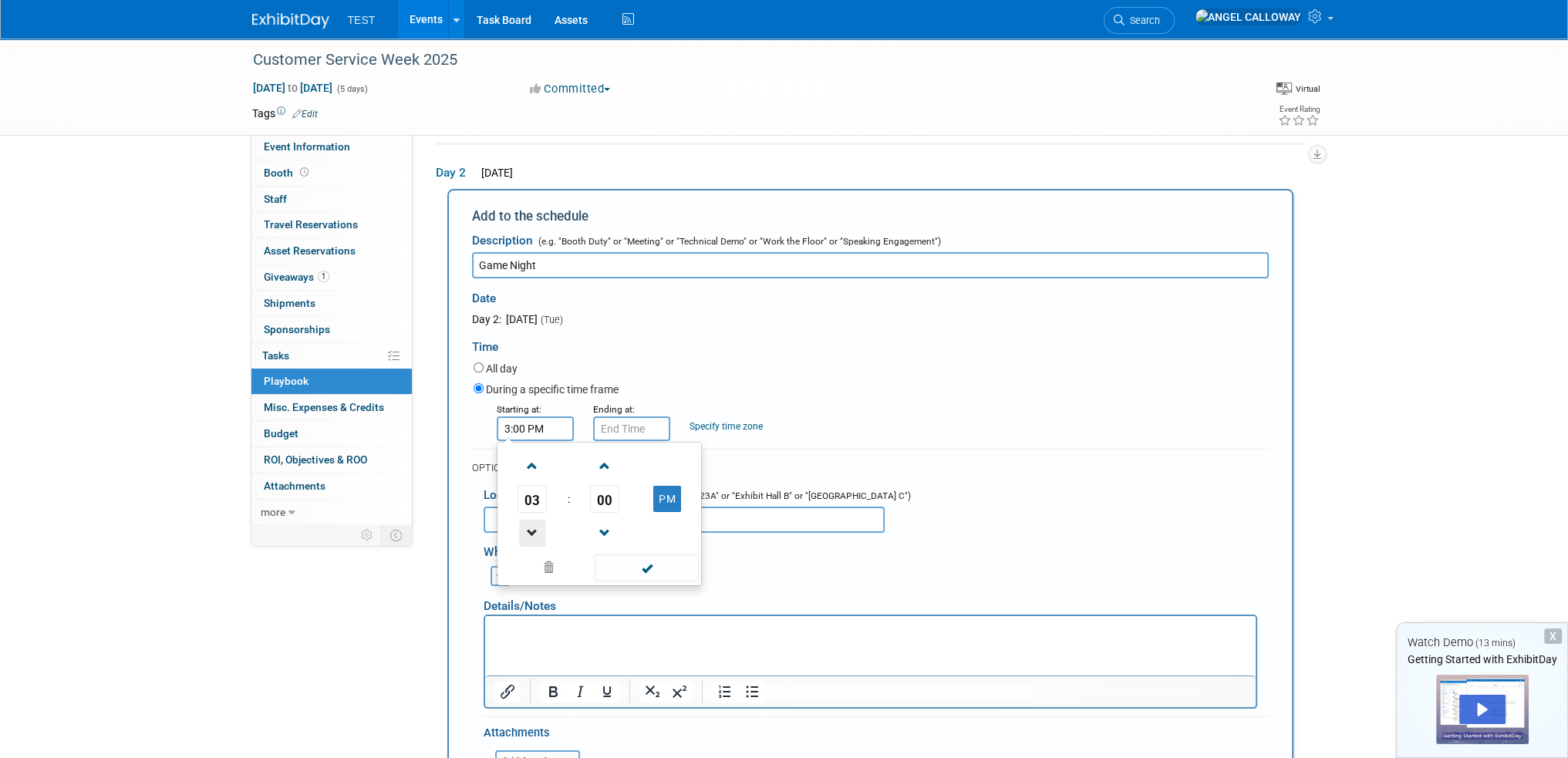
click at [527, 529] on span at bounding box center [532, 533] width 27 height 27
type input "2:00 PM"
click at [624, 421] on input "2:00 PM" at bounding box center [632, 428] width 77 height 25
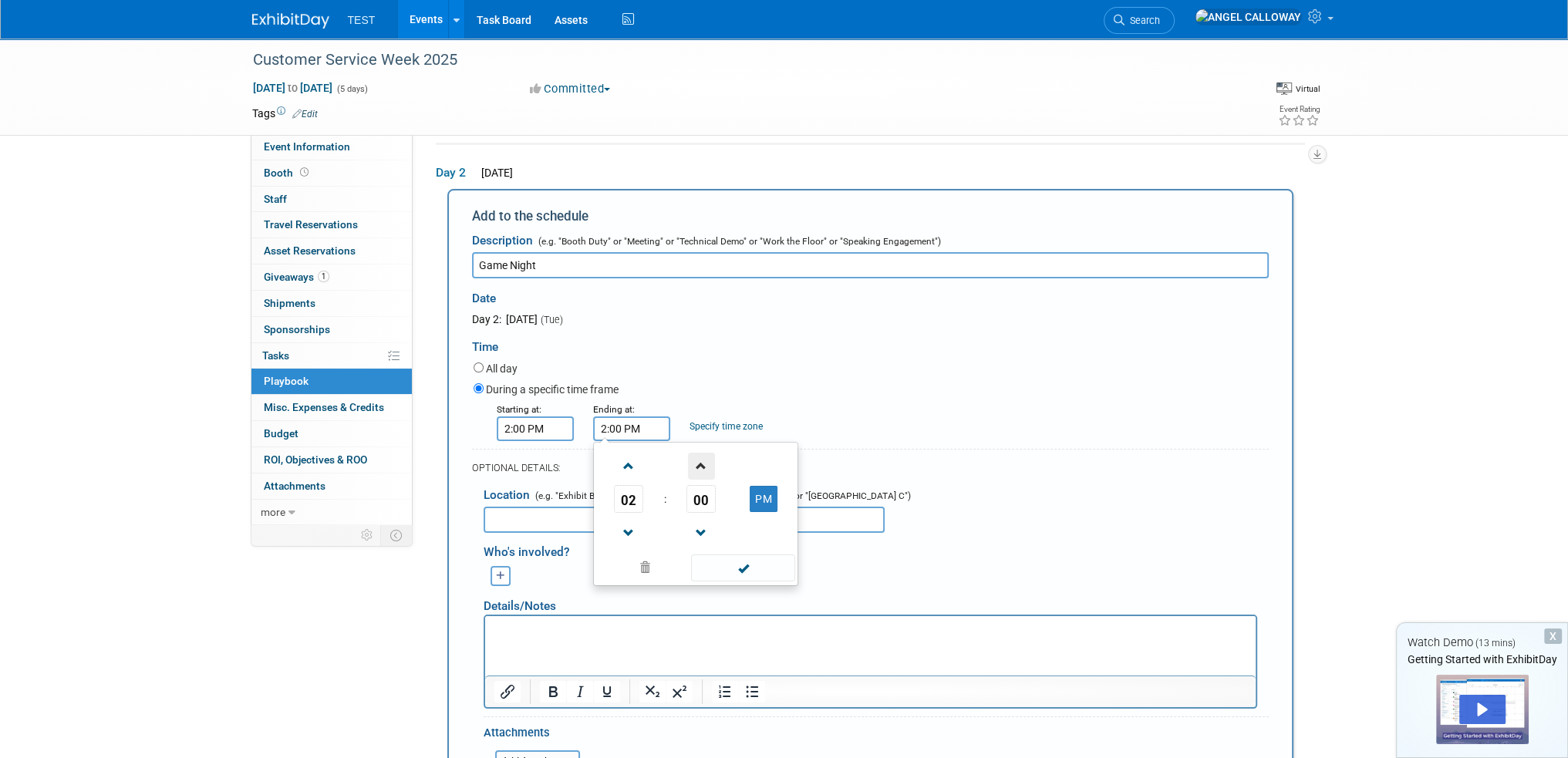
click at [703, 461] on span at bounding box center [701, 465] width 27 height 27
click at [703, 460] on span at bounding box center [701, 465] width 27 height 27
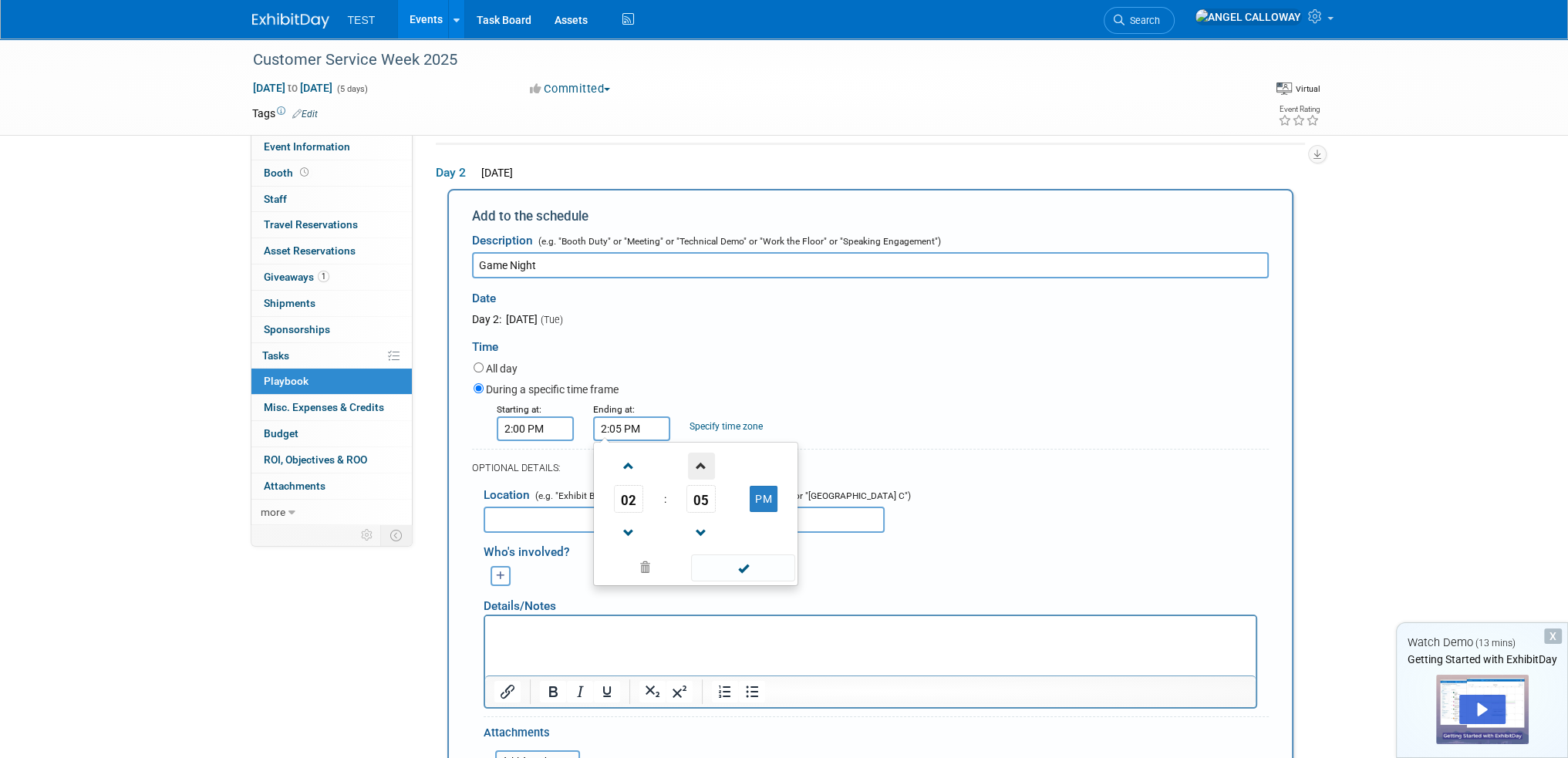
click at [703, 460] on span at bounding box center [701, 465] width 27 height 27
click at [703, 461] on span at bounding box center [701, 465] width 27 height 27
click at [615, 469] on span at bounding box center [629, 465] width 27 height 27
click at [684, 529] on td at bounding box center [702, 532] width 64 height 39
click at [699, 529] on span at bounding box center [701, 533] width 27 height 27
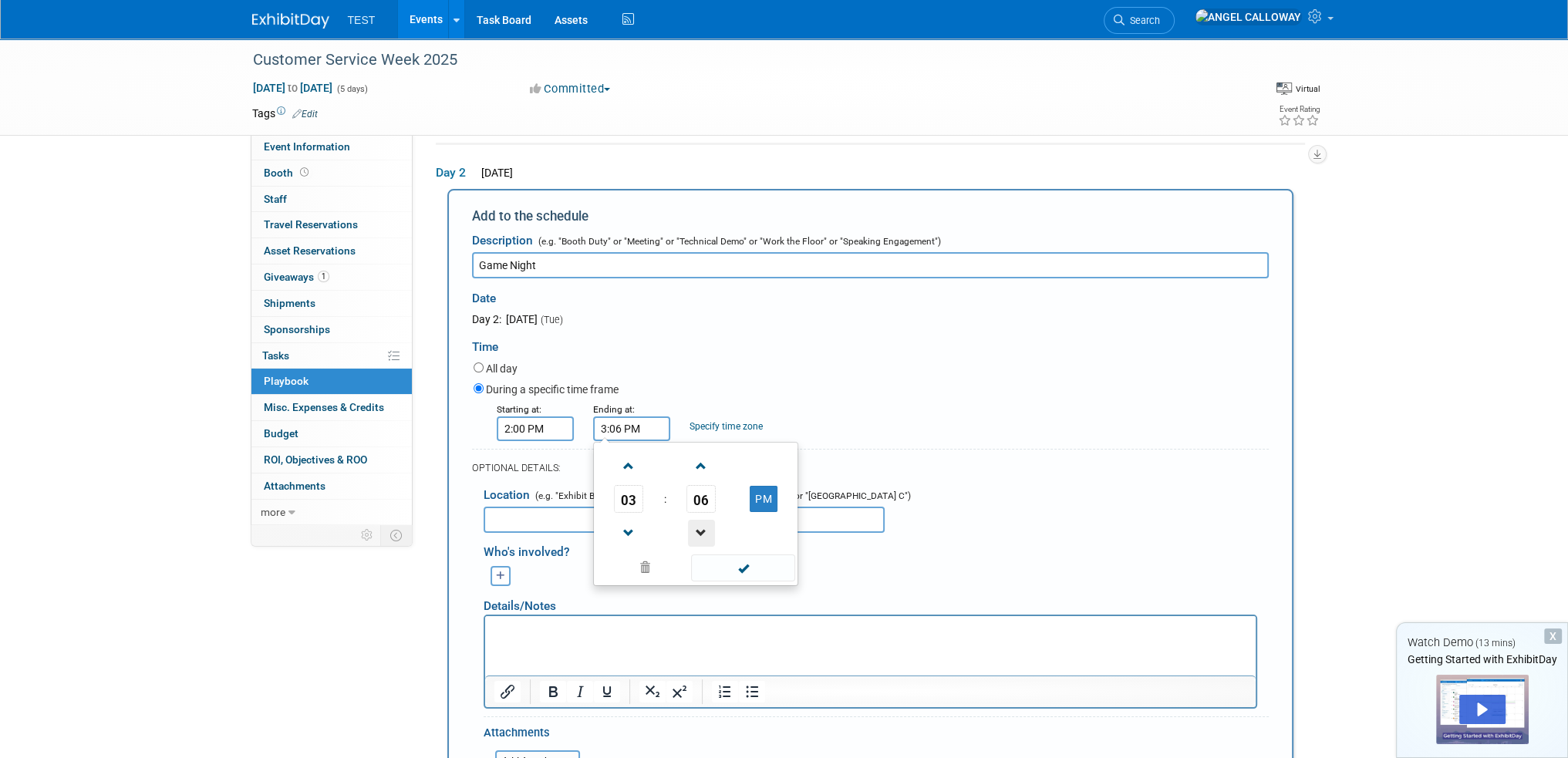
click at [699, 529] on span at bounding box center [701, 533] width 27 height 27
click at [699, 528] on span at bounding box center [701, 533] width 27 height 27
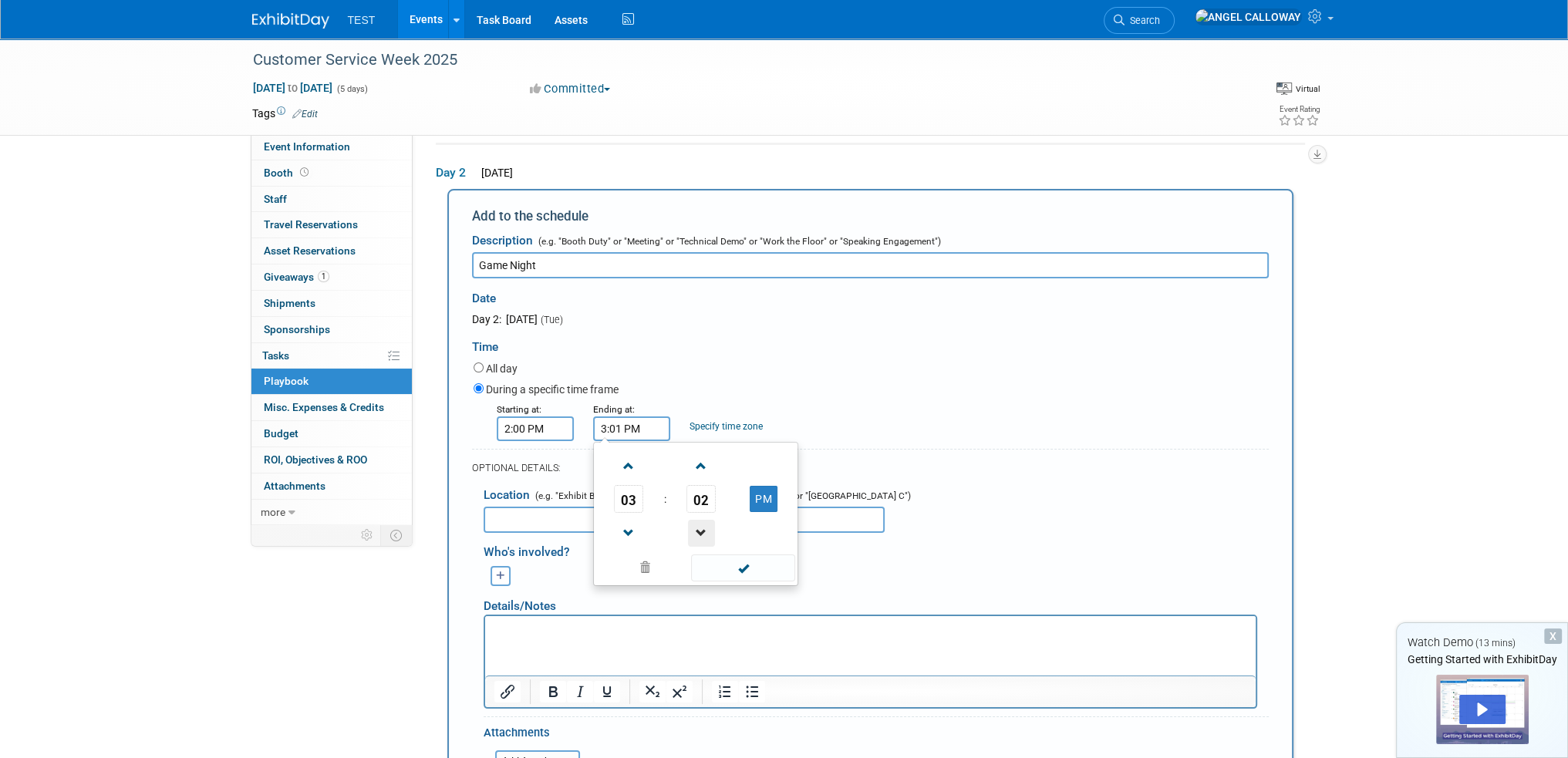
click at [699, 529] on span at bounding box center [701, 533] width 27 height 27
type input "3:00 PM"
click at [958, 451] on div "OPTIONAL DETAILS:" at bounding box center [870, 463] width 797 height 29
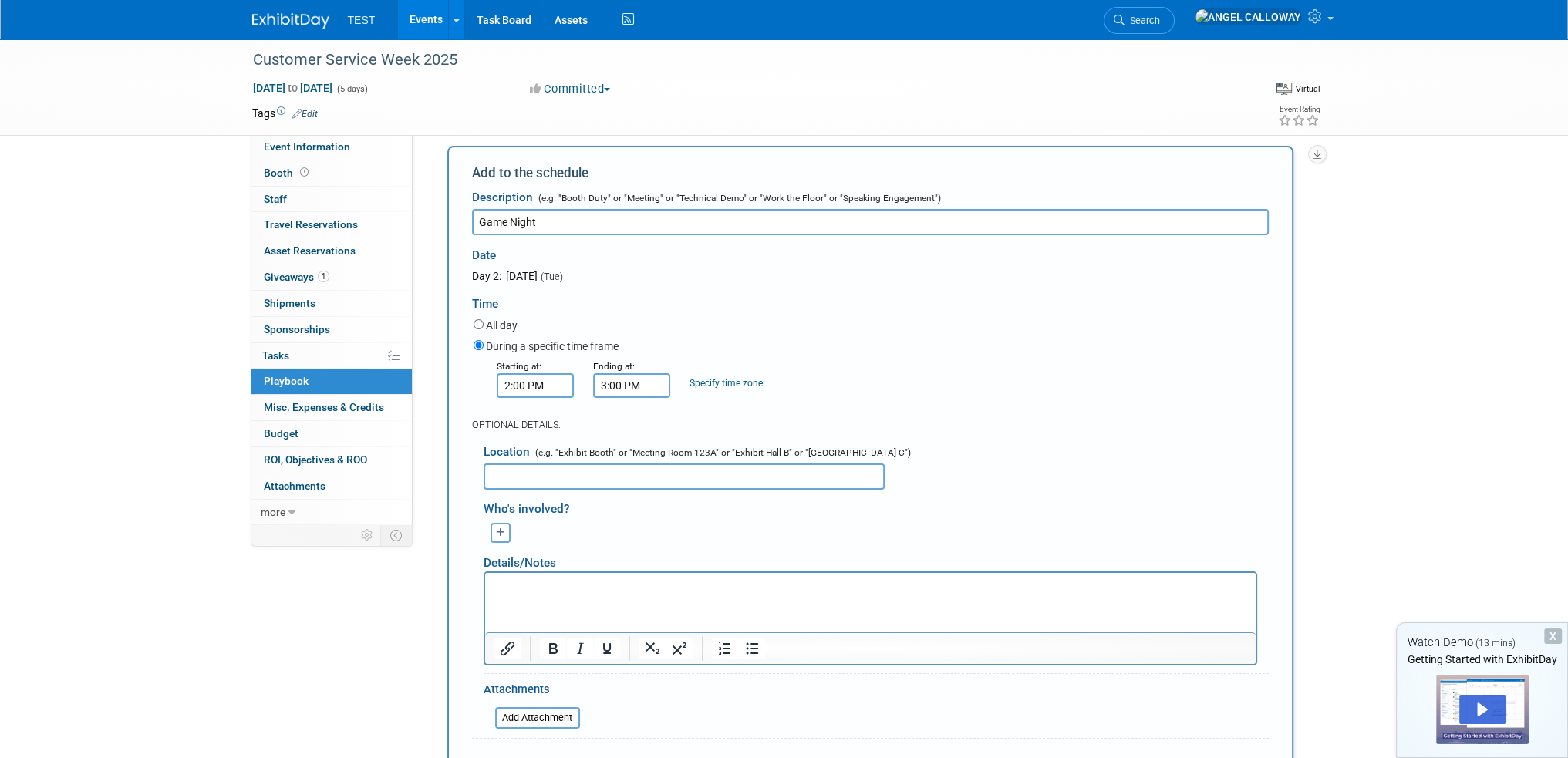
scroll to position [201, 0]
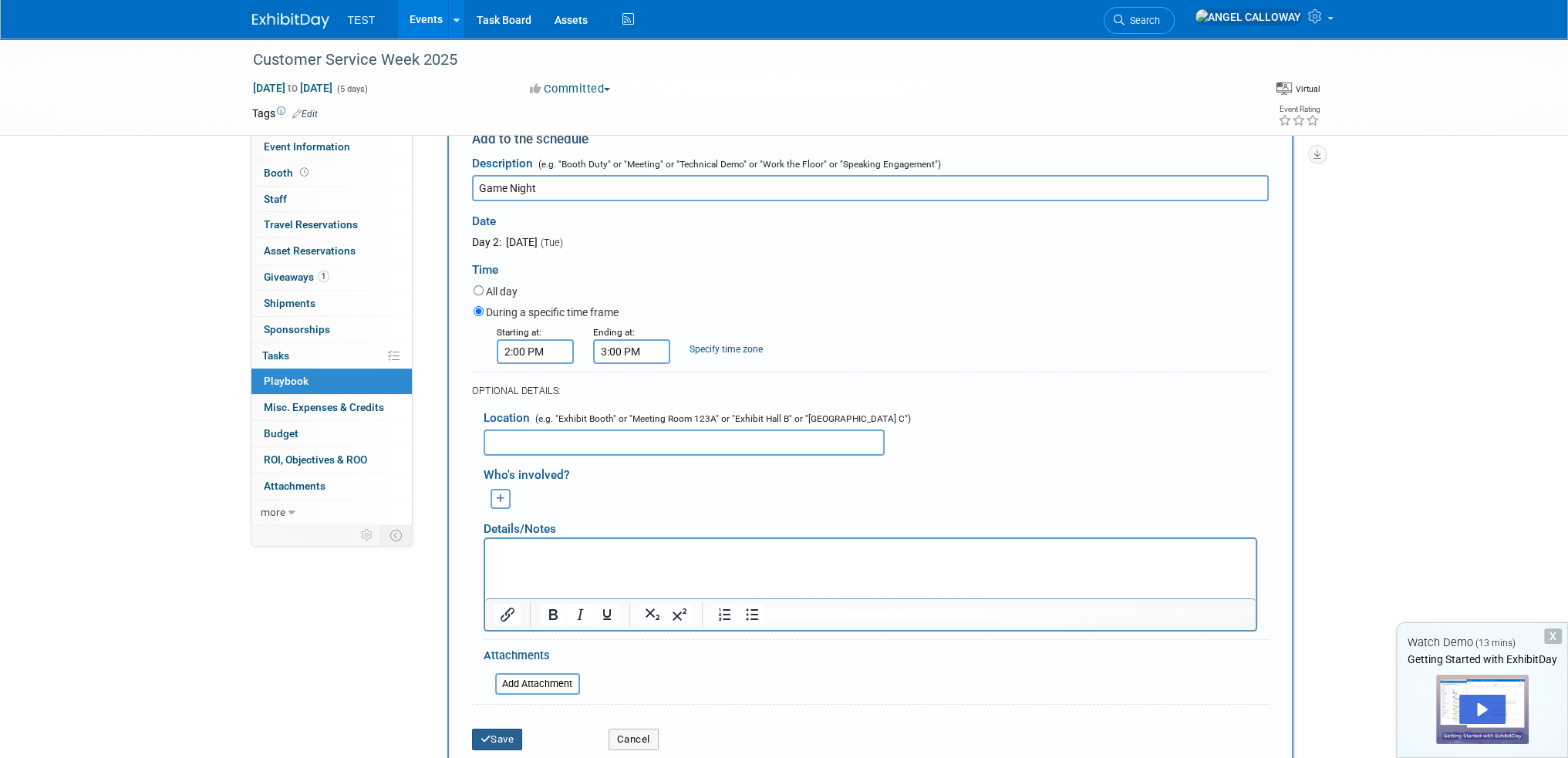
click at [508, 731] on button "Save" at bounding box center [498, 739] width 51 height 21
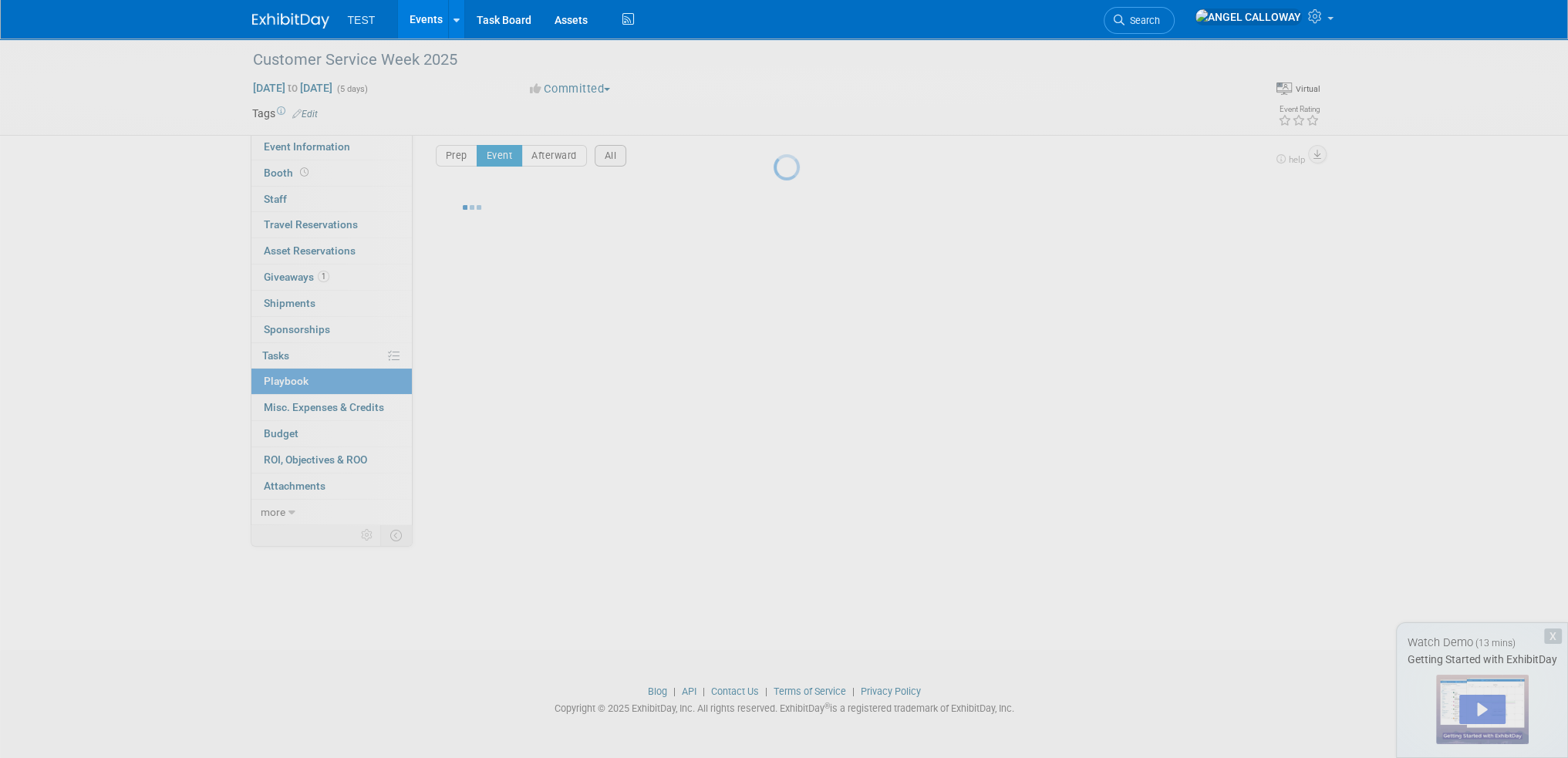
scroll to position [9, 0]
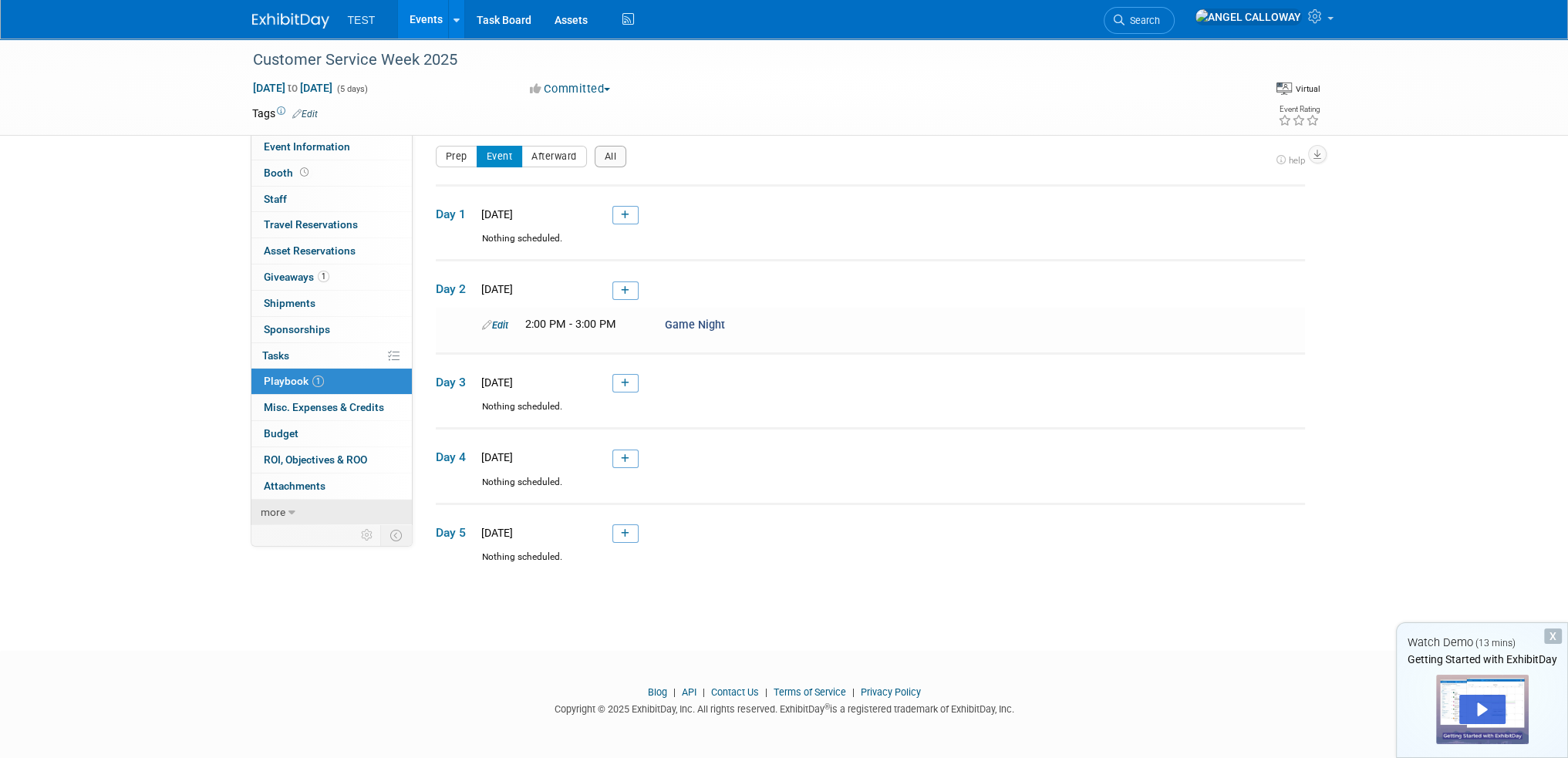
click at [275, 514] on span "more" at bounding box center [273, 511] width 25 height 12
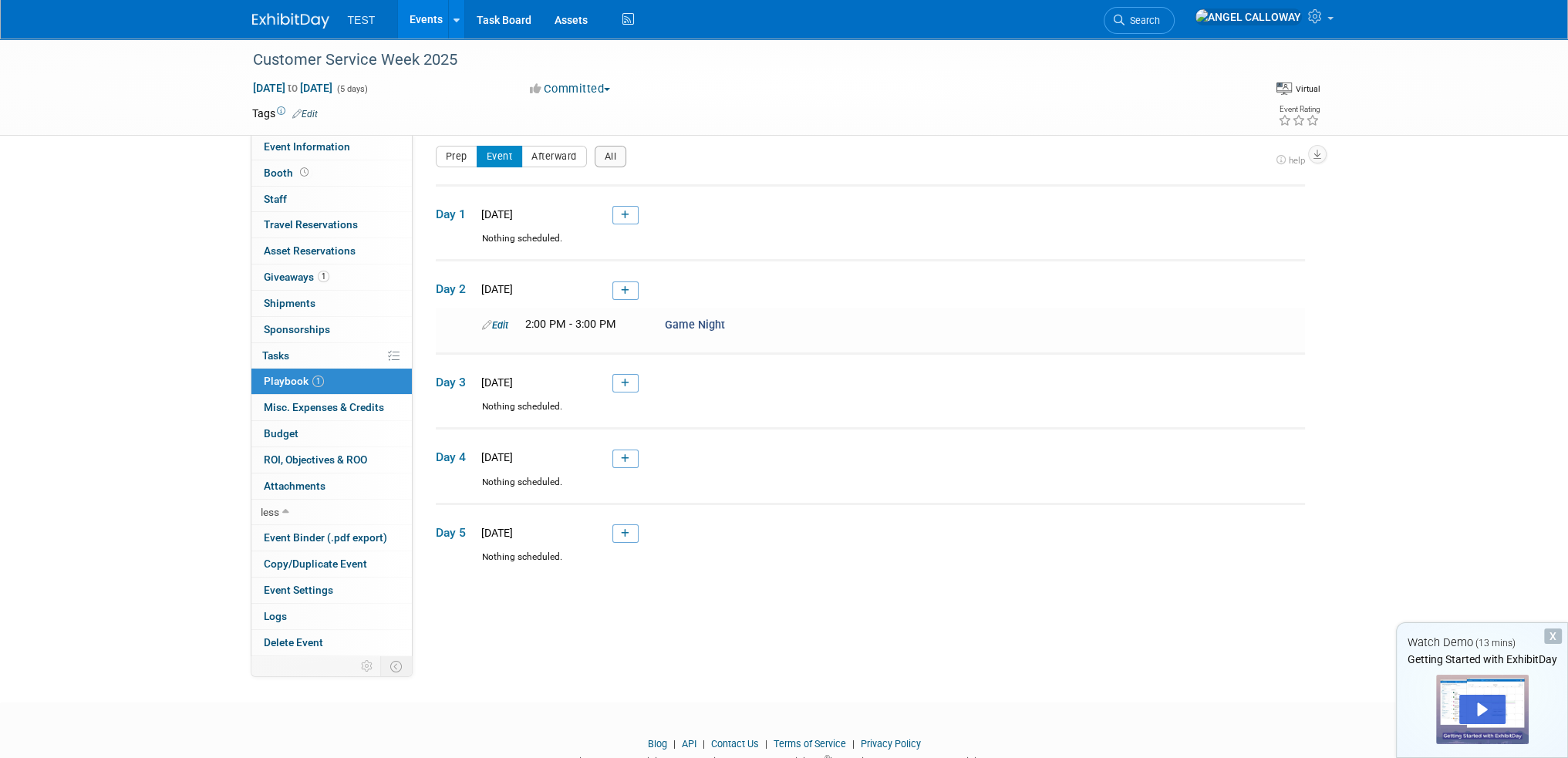
click at [786, 629] on div "Event Website: Edit Event Venue Name: Specify event venue name Event Venue Addr…" at bounding box center [865, 384] width 904 height 519
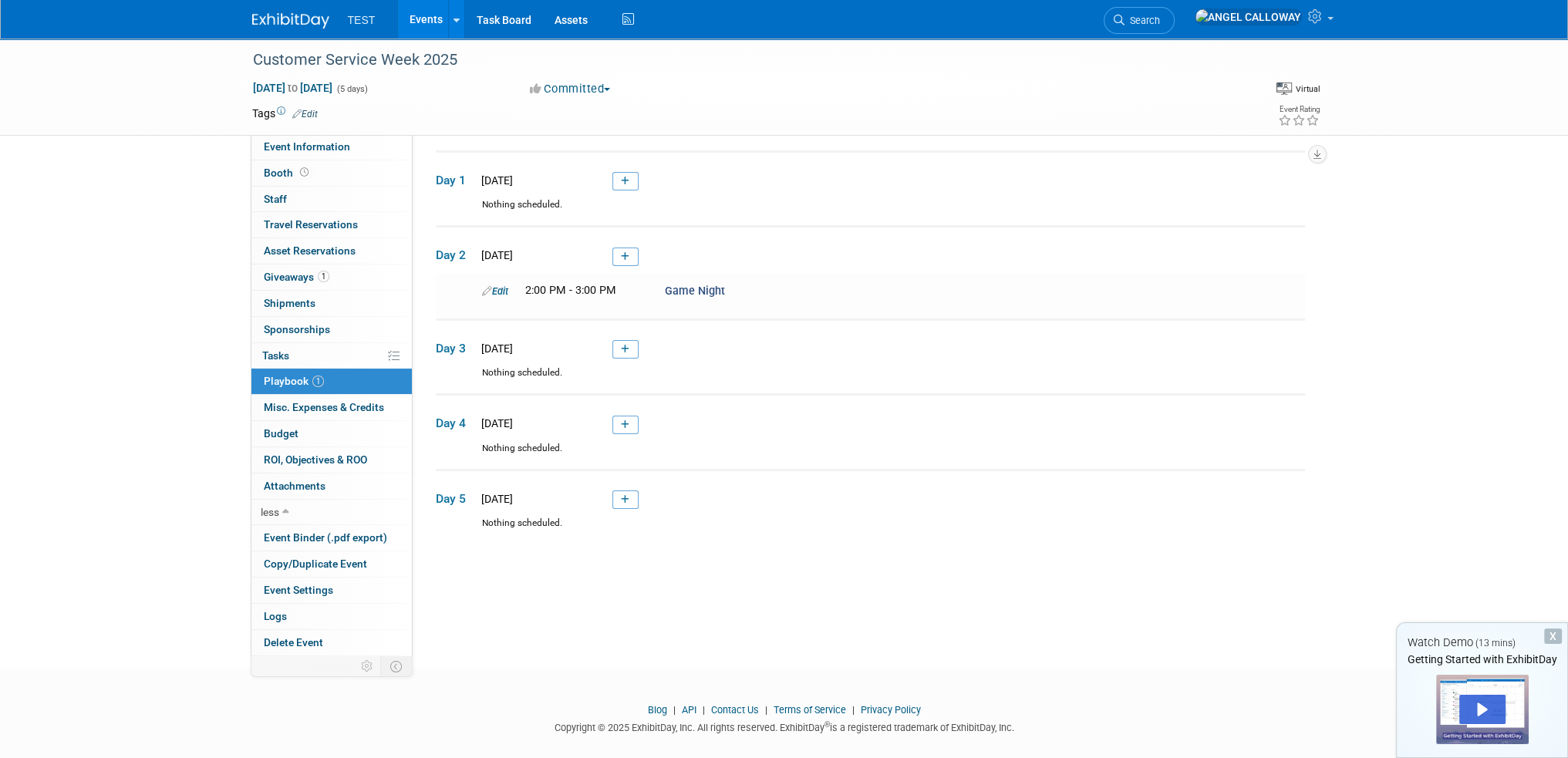
scroll to position [62, 0]
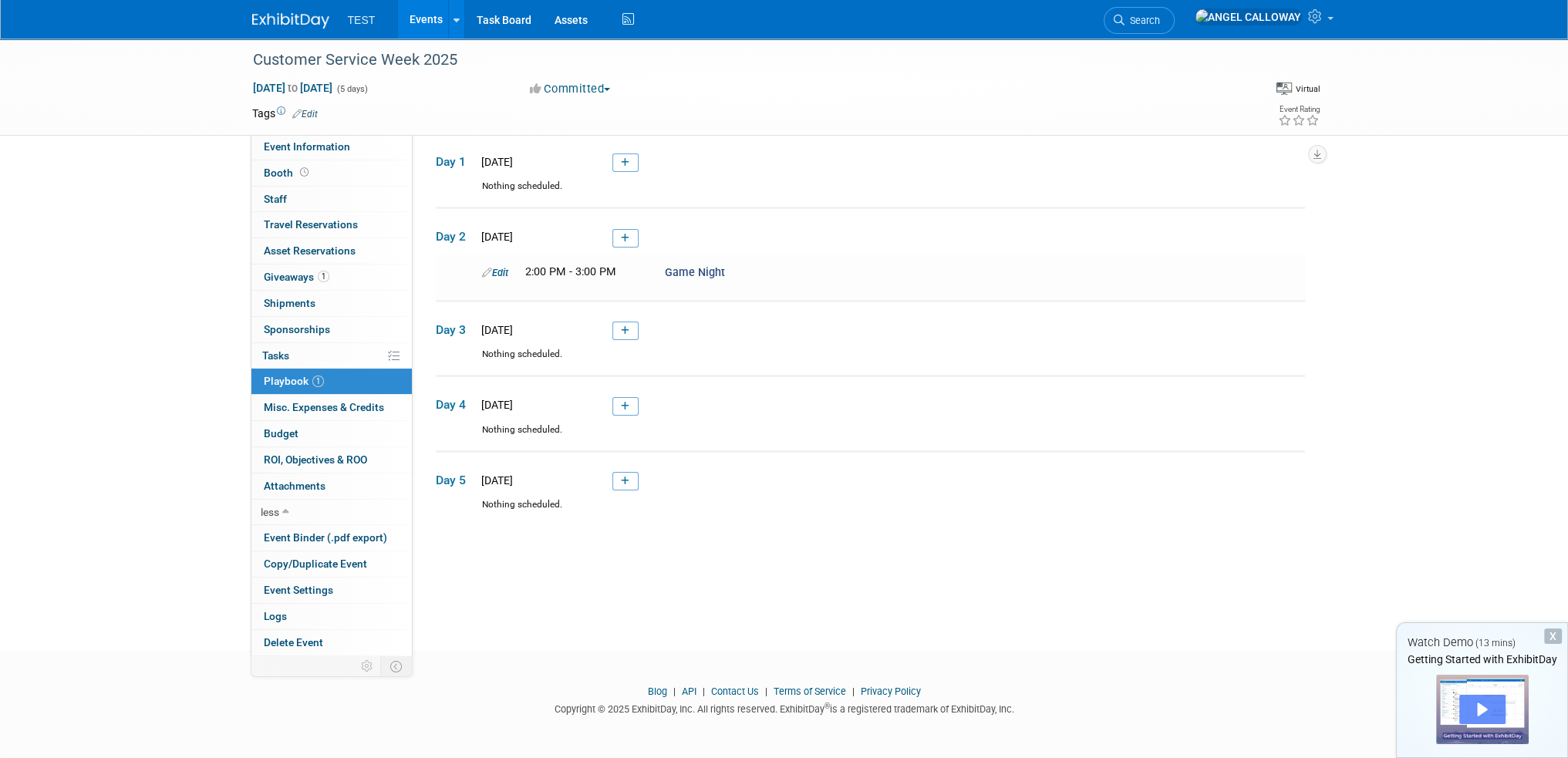
click at [1499, 710] on div "Play" at bounding box center [1482, 709] width 46 height 30
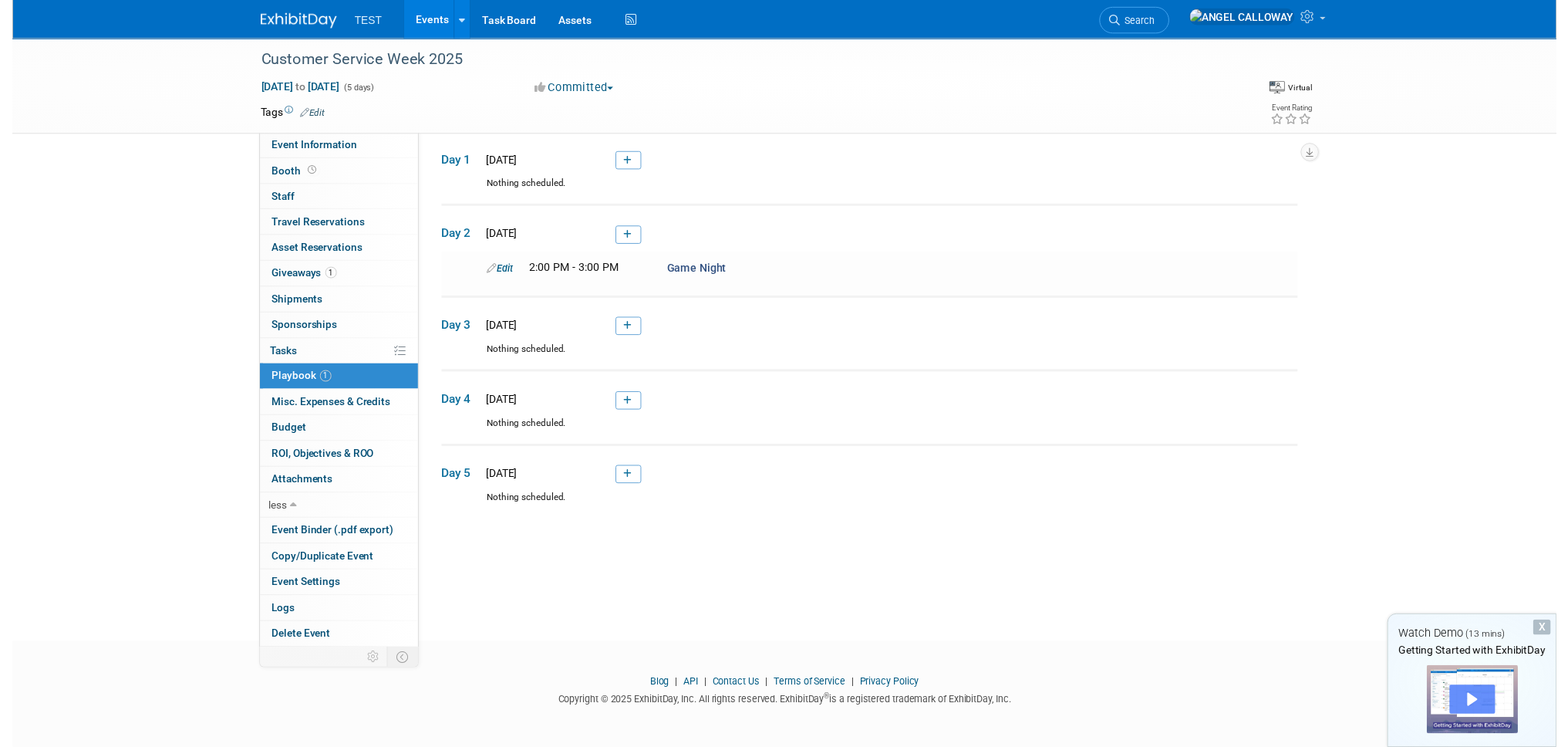
scroll to position [0, 0]
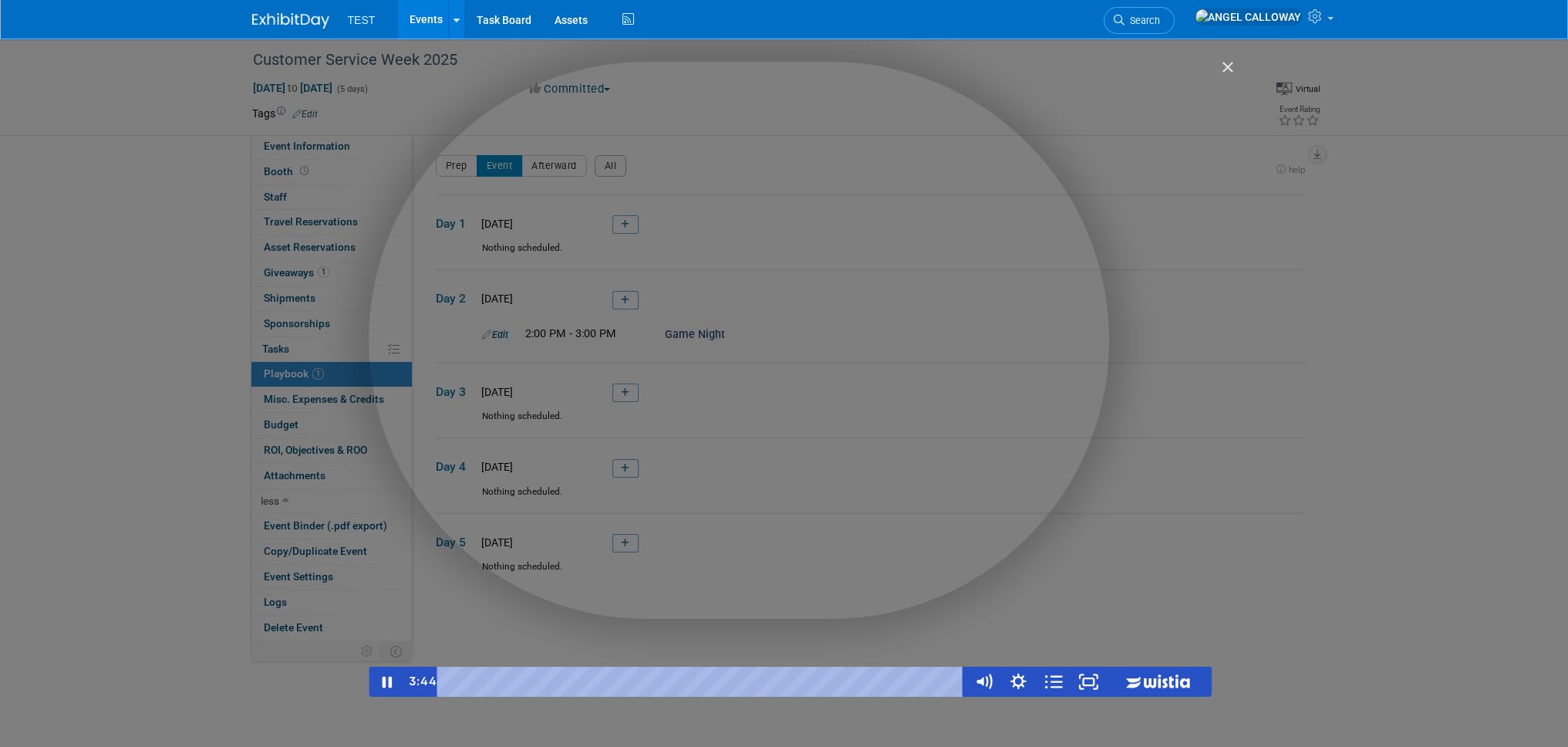
click at [784, 401] on div "Getting Started with ExhibitDay" at bounding box center [790, 379] width 843 height 635
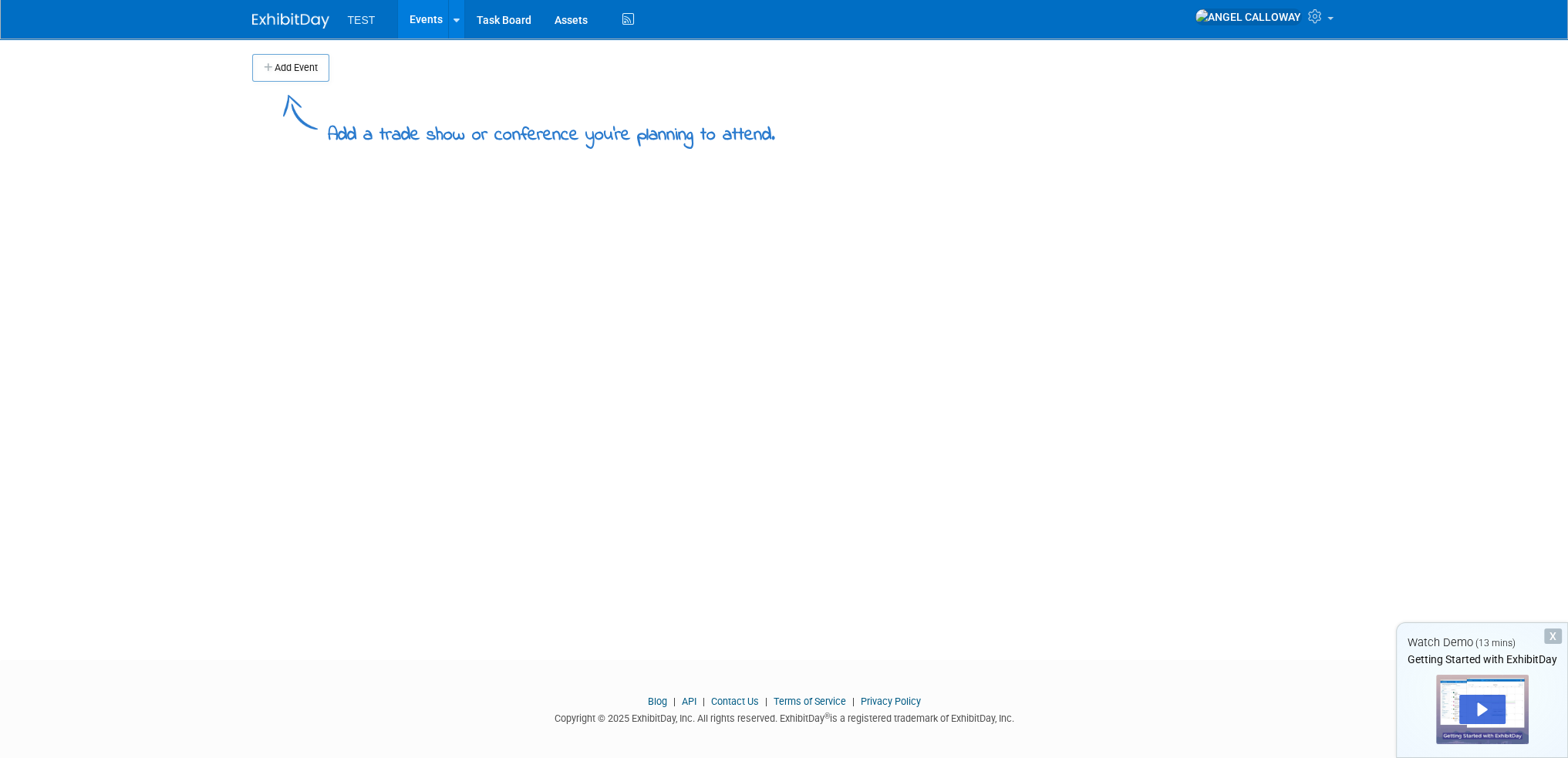
click at [429, 18] on link "Events" at bounding box center [426, 19] width 56 height 39
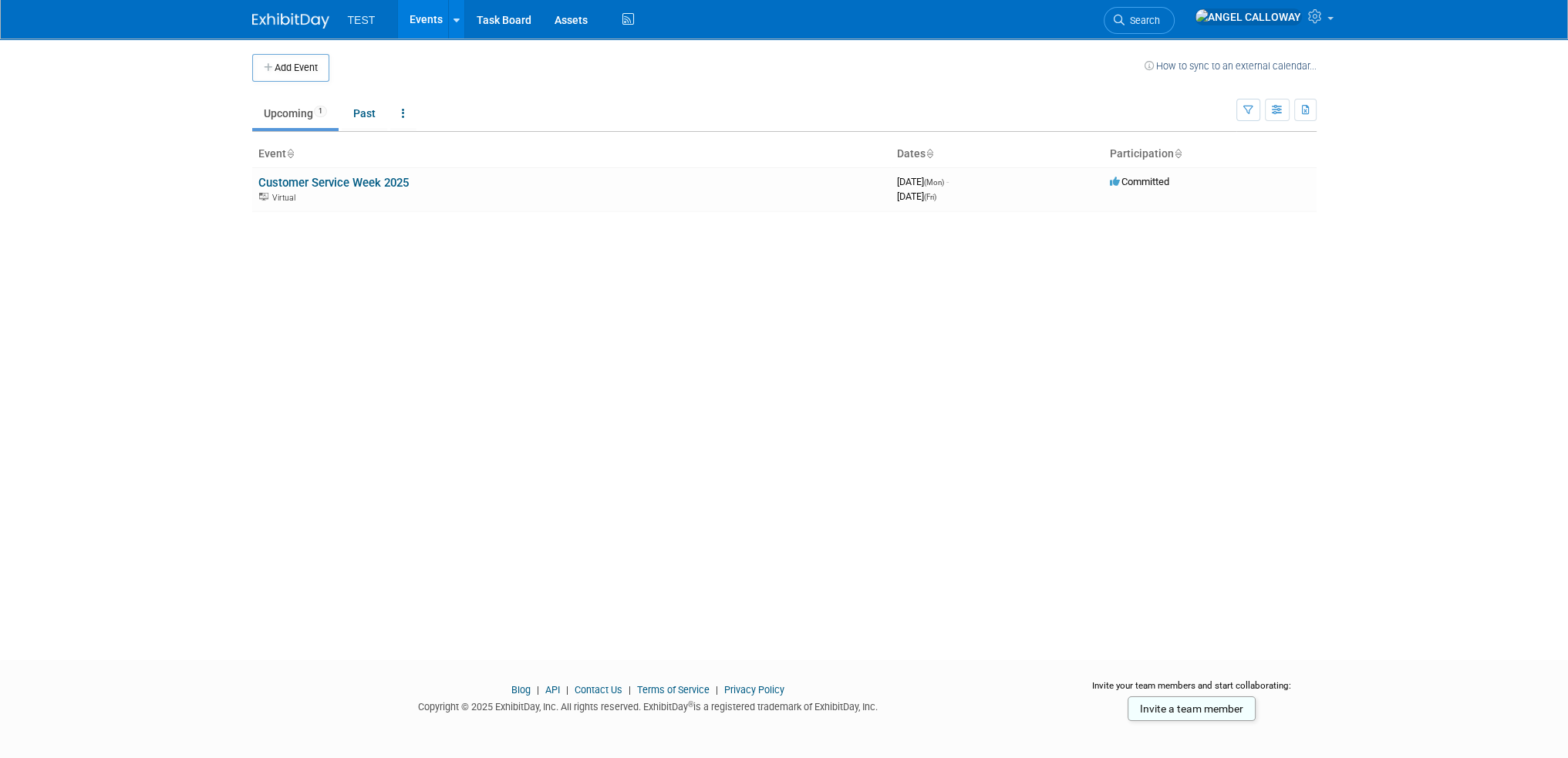
click at [346, 187] on link "Customer Service Week 2025" at bounding box center [333, 183] width 151 height 14
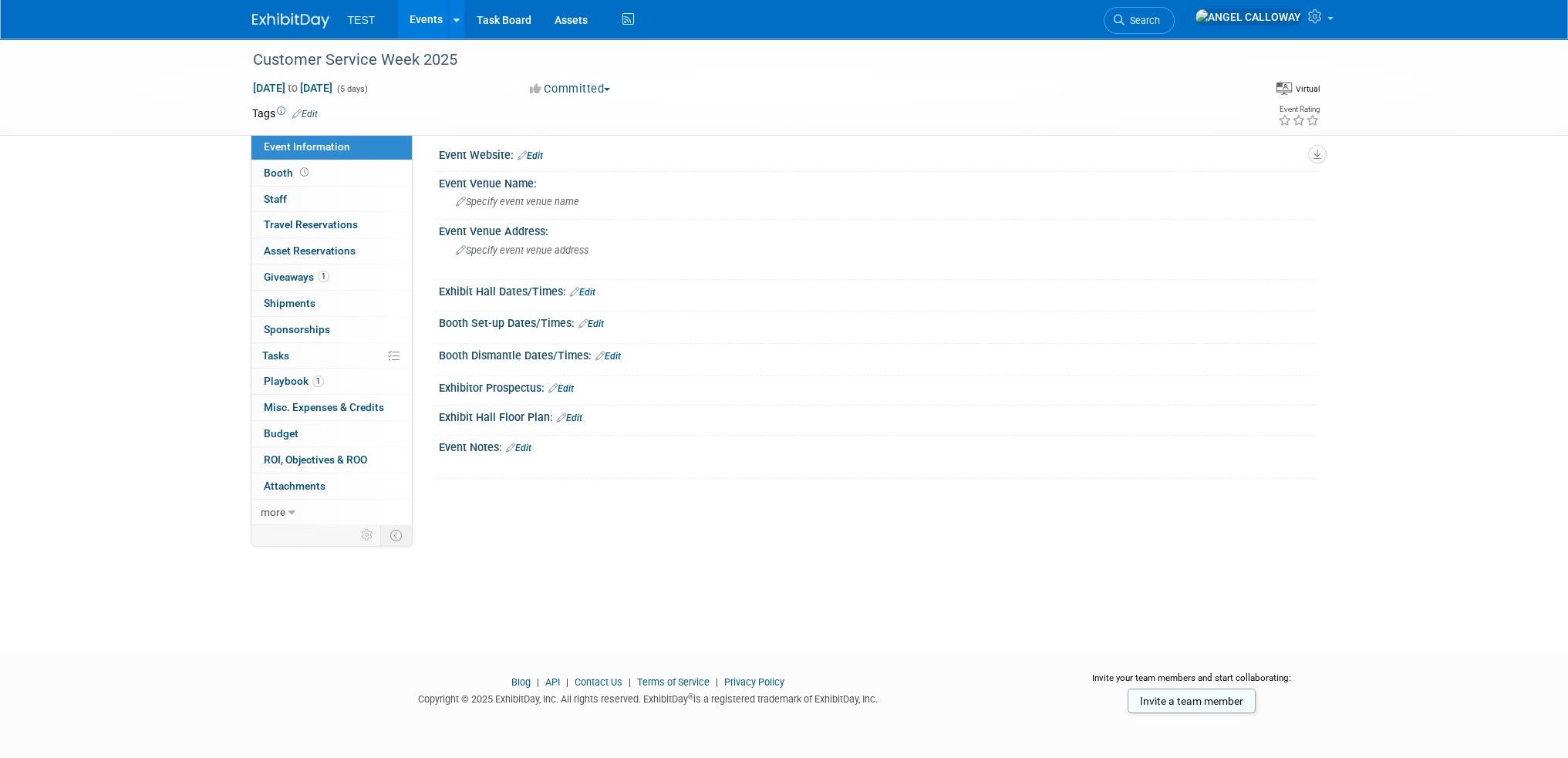
scroll to position [9, 0]
